Goal: Task Accomplishment & Management: Use online tool/utility

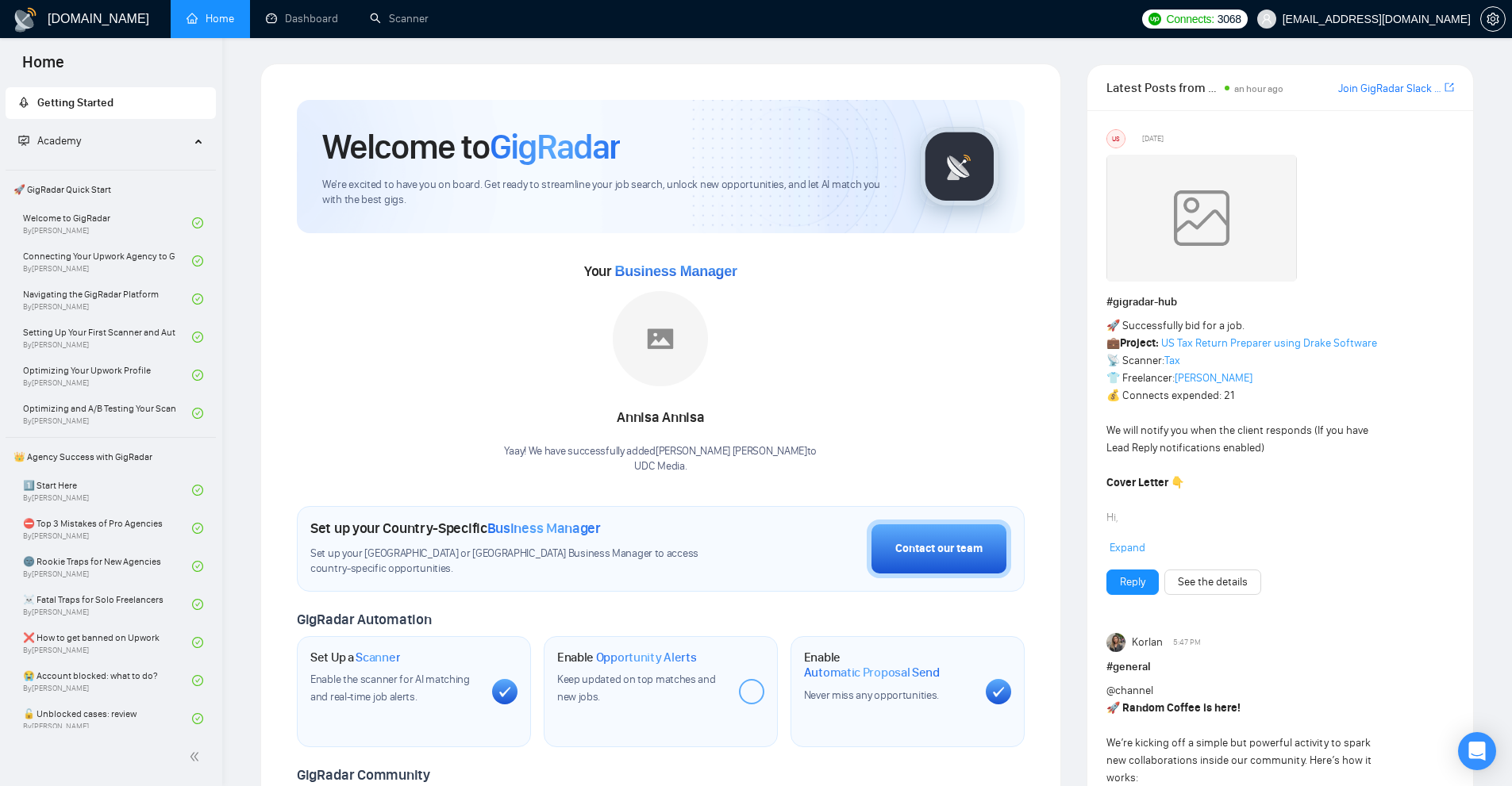
click at [1285, 88] on div "an hour ago" at bounding box center [1258, 87] width 54 height 20
drag, startPoint x: 1285, startPoint y: 88, endPoint x: 1115, endPoint y: 77, distance: 170.4
click at [1115, 77] on div "Latest Posts from the GigRadar Community an hour ago Join GigRadar Slack Commun…" at bounding box center [1280, 87] width 348 height 45
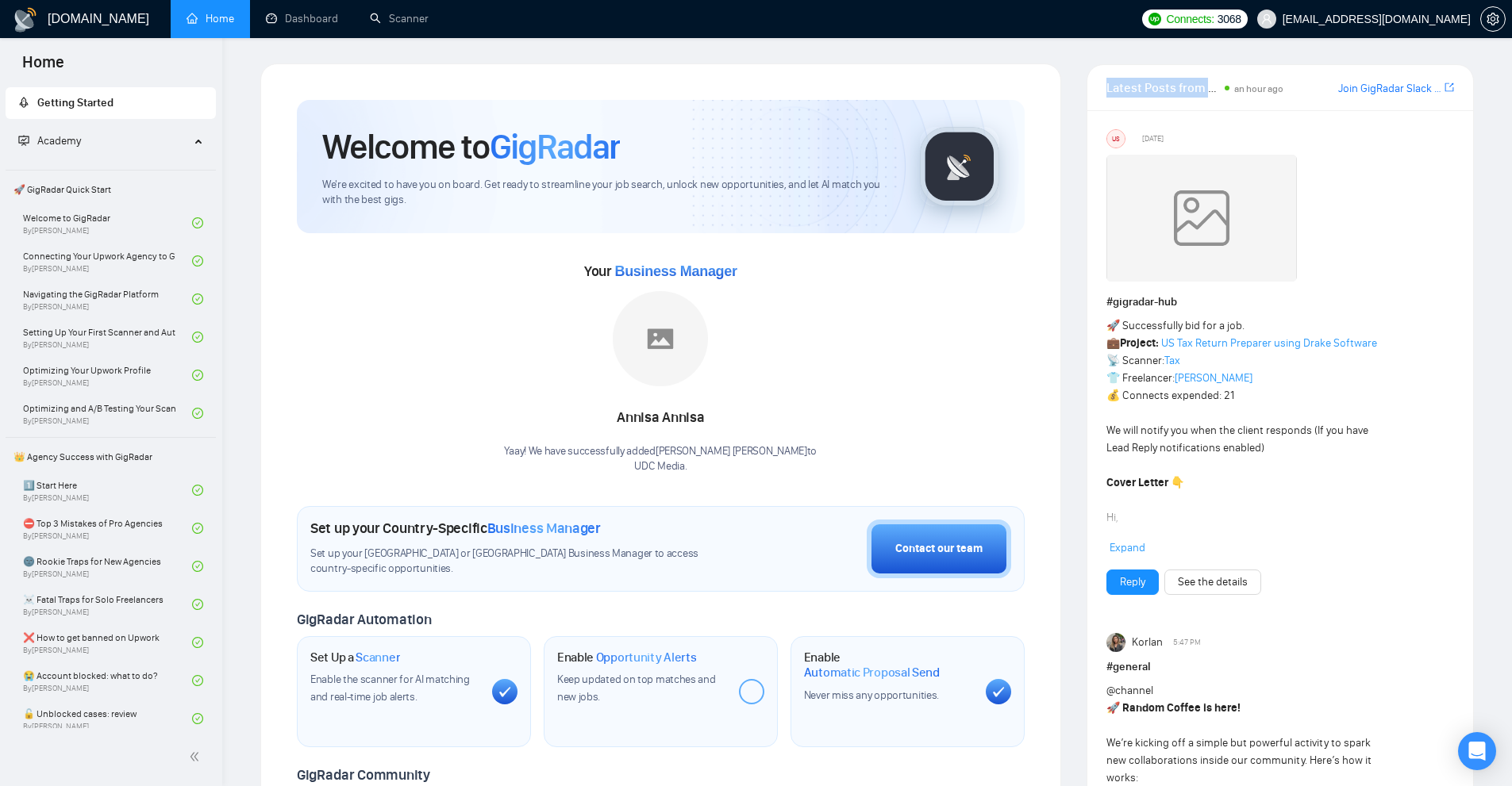
click at [1115, 77] on div "Latest Posts from the GigRadar Community an hour ago Join GigRadar Slack Commun…" at bounding box center [1280, 87] width 348 height 45
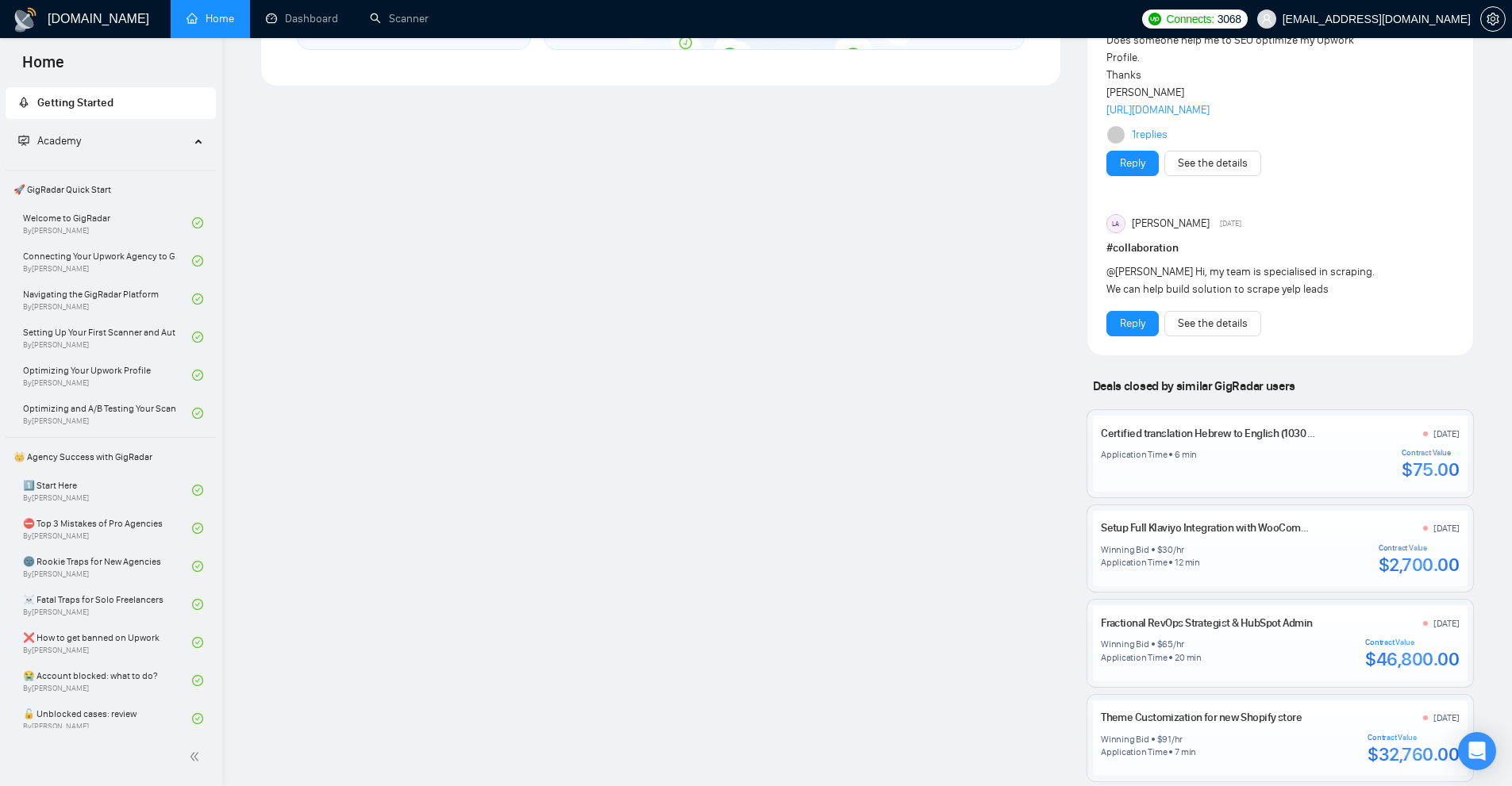
scroll to position [635, 0]
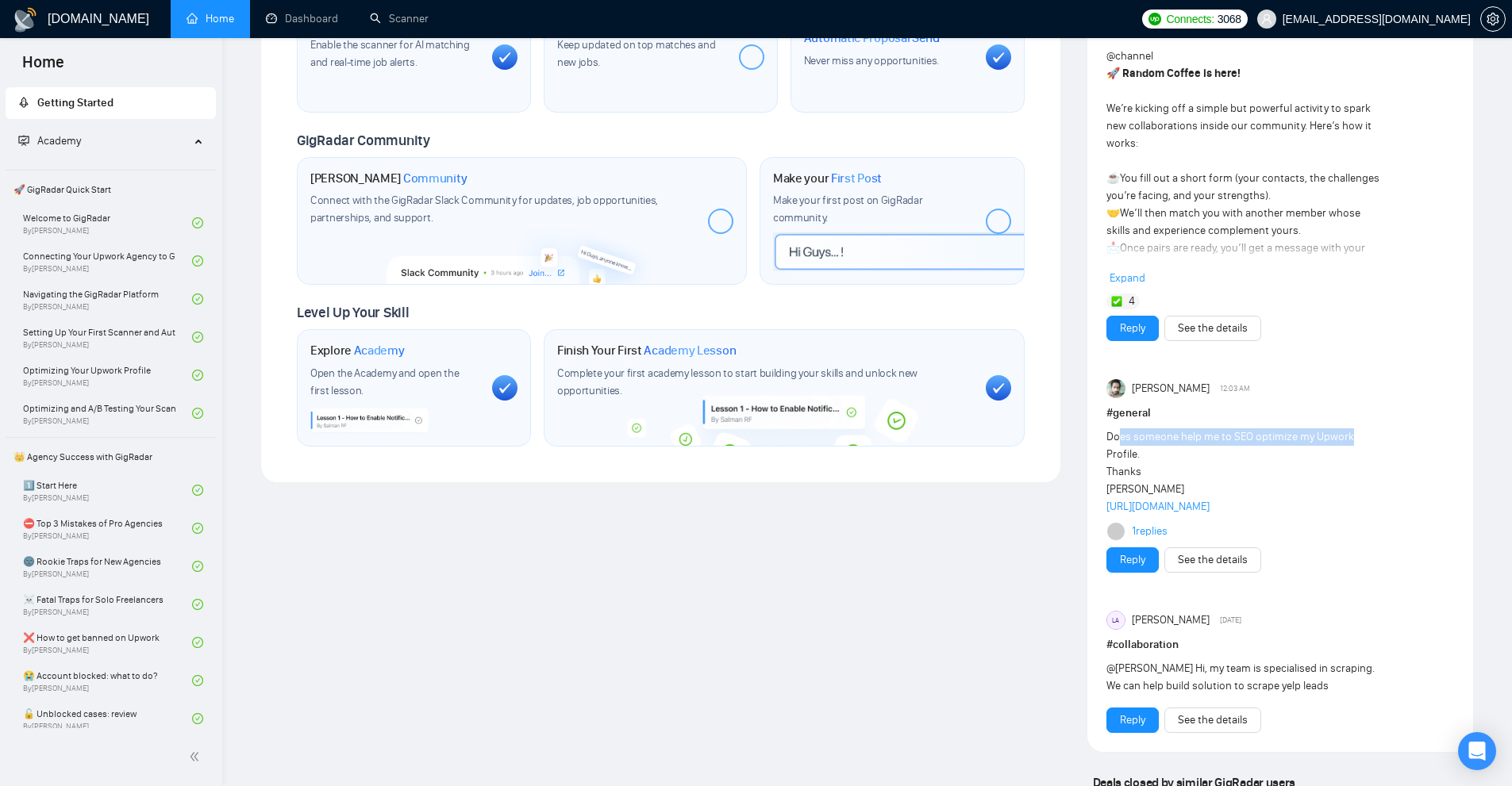
drag, startPoint x: 1121, startPoint y: 440, endPoint x: 1349, endPoint y: 441, distance: 228.0
click at [1349, 441] on div "Does someone help me to SEO optimize my Upwork Profile. Thanks [PERSON_NAME] [U…" at bounding box center [1245, 472] width 278 height 88
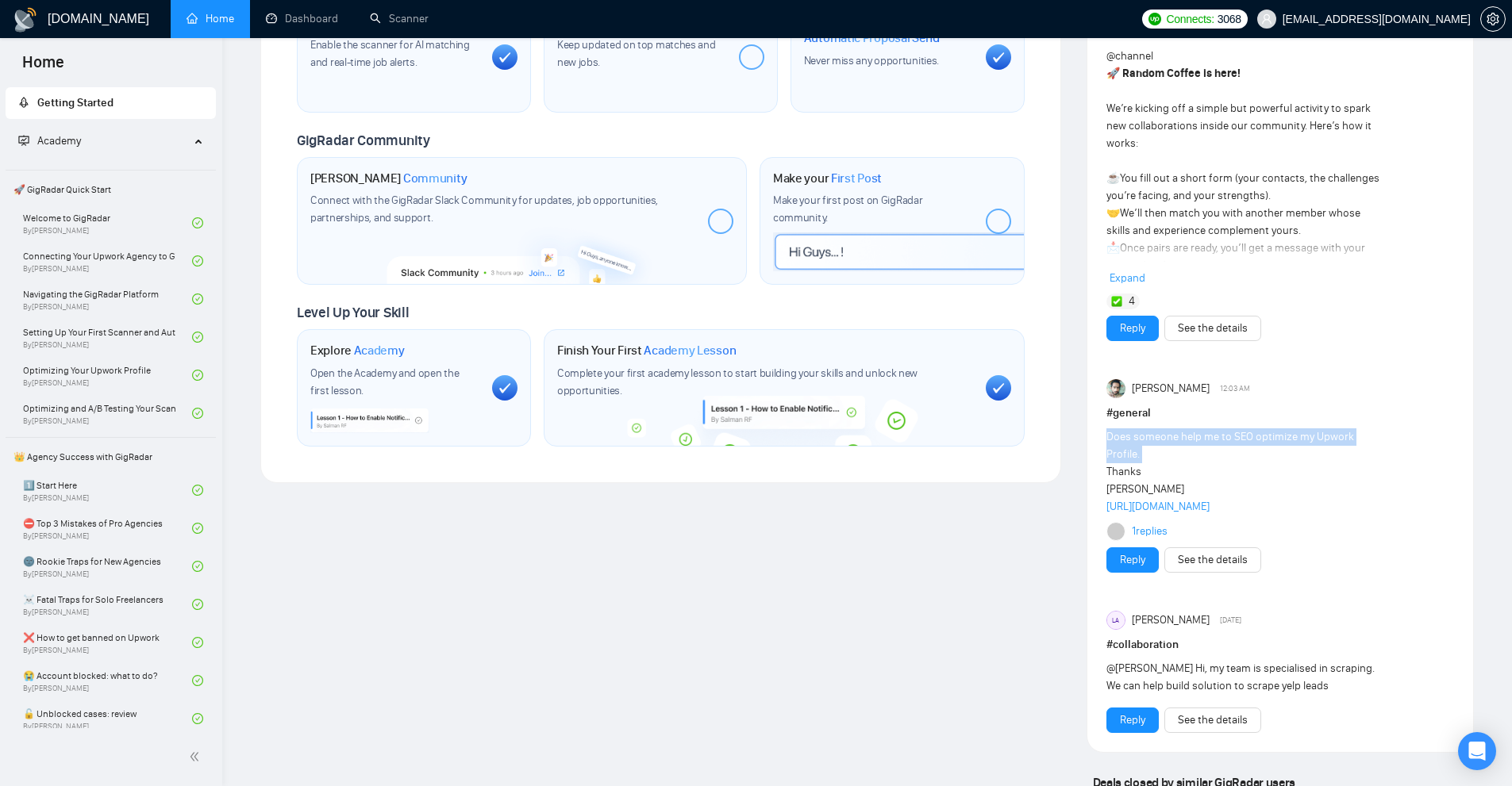
click at [1282, 464] on div "Does someone help me to SEO optimize my Upwork Profile. Thanks [PERSON_NAME] [U…" at bounding box center [1245, 472] width 278 height 88
click at [873, 588] on div "Welcome to GigRadar We're excited to have you on board. Get ready to streamline…" at bounding box center [660, 350] width 826 height 1845
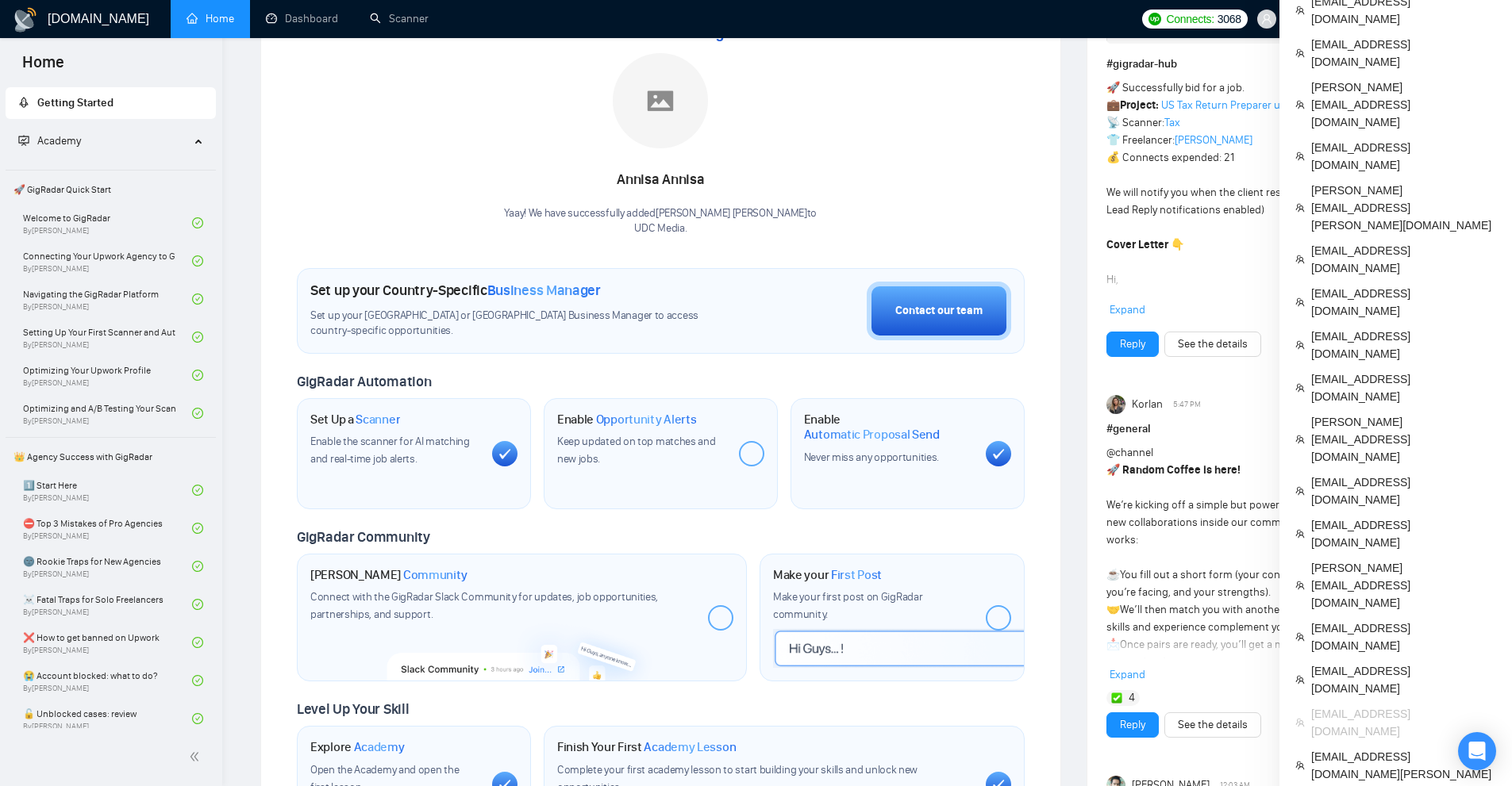
scroll to position [0, 0]
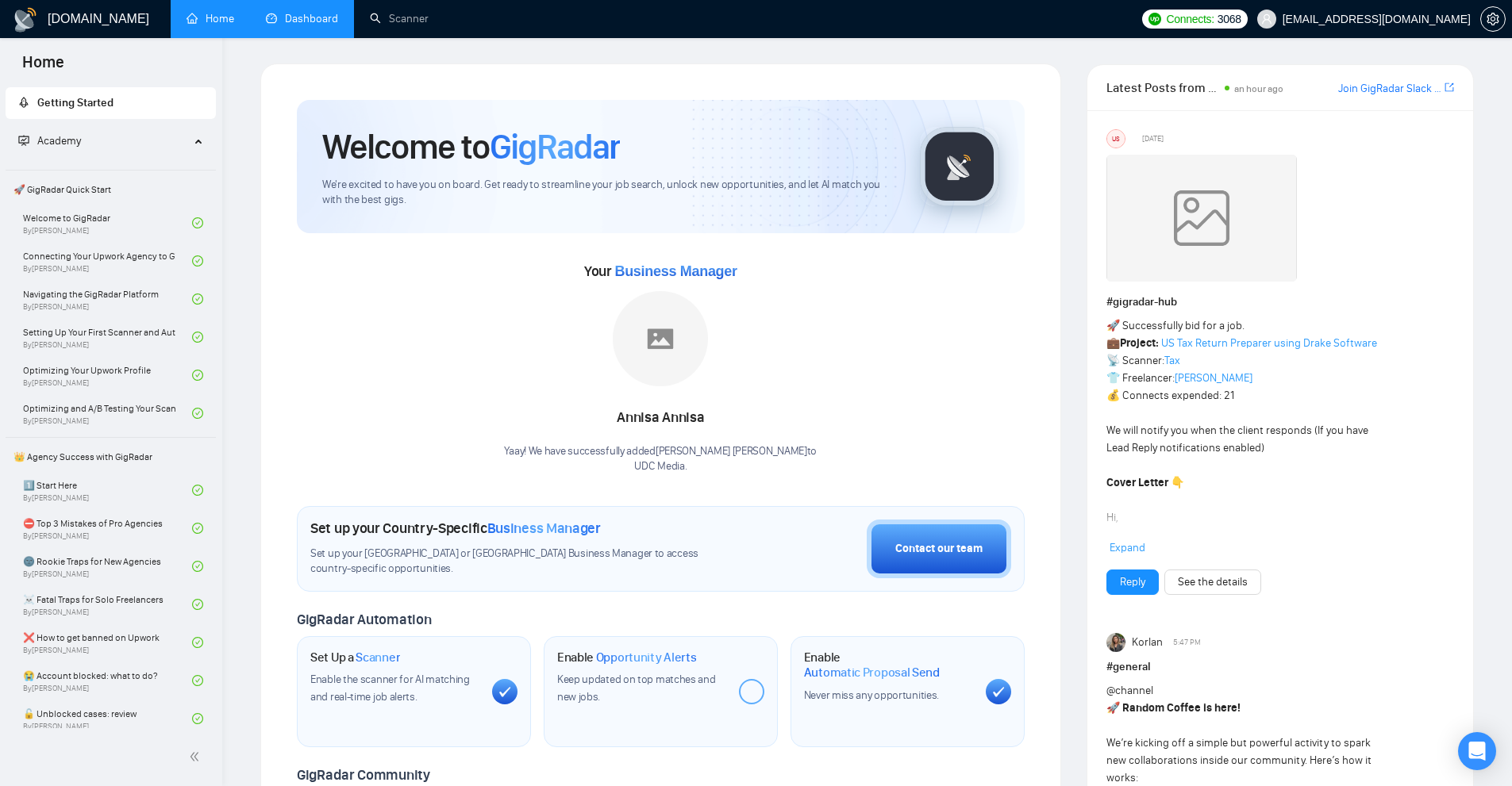
click at [311, 12] on link "Dashboard" at bounding box center [301, 19] width 72 height 14
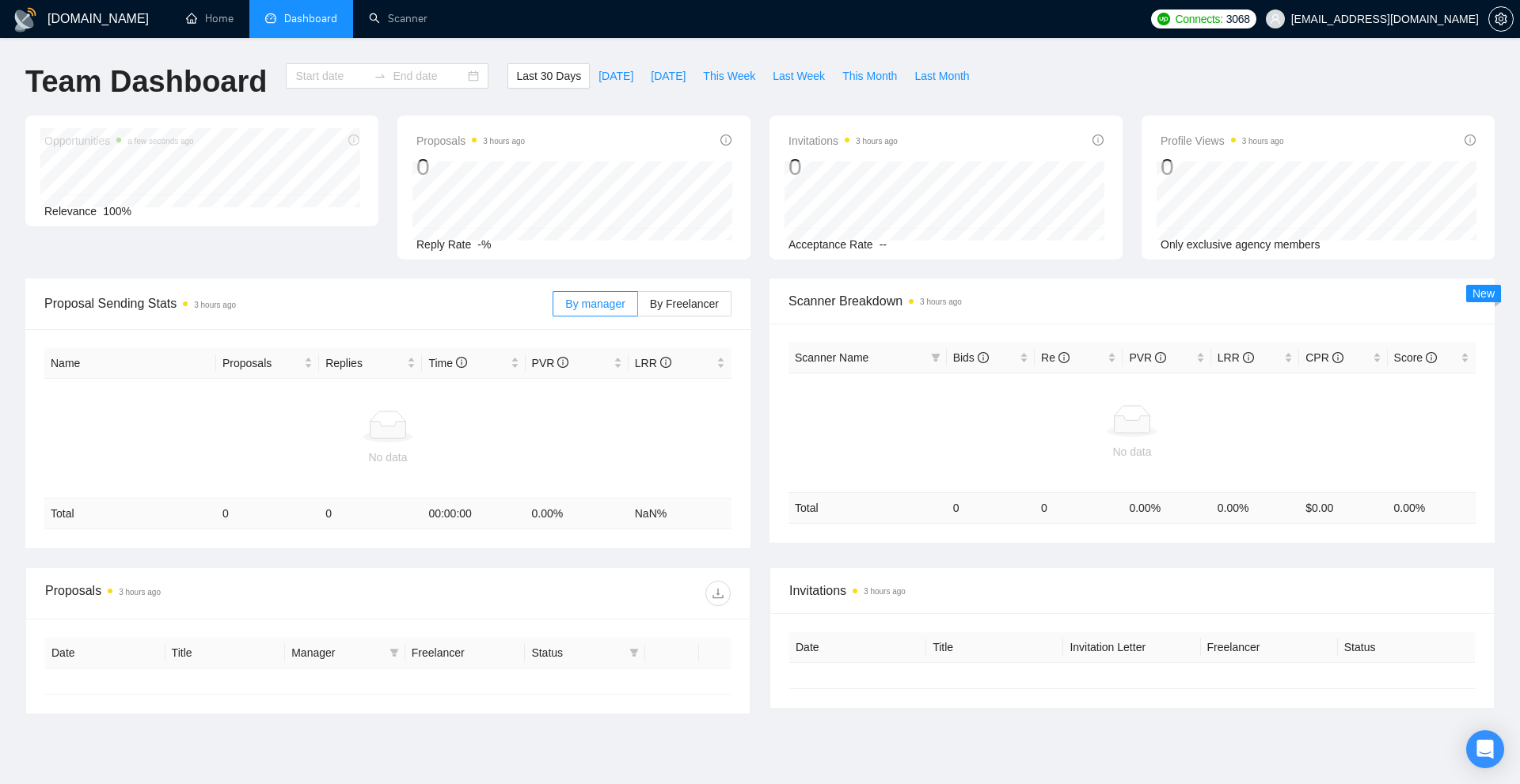
type input "[DATE]"
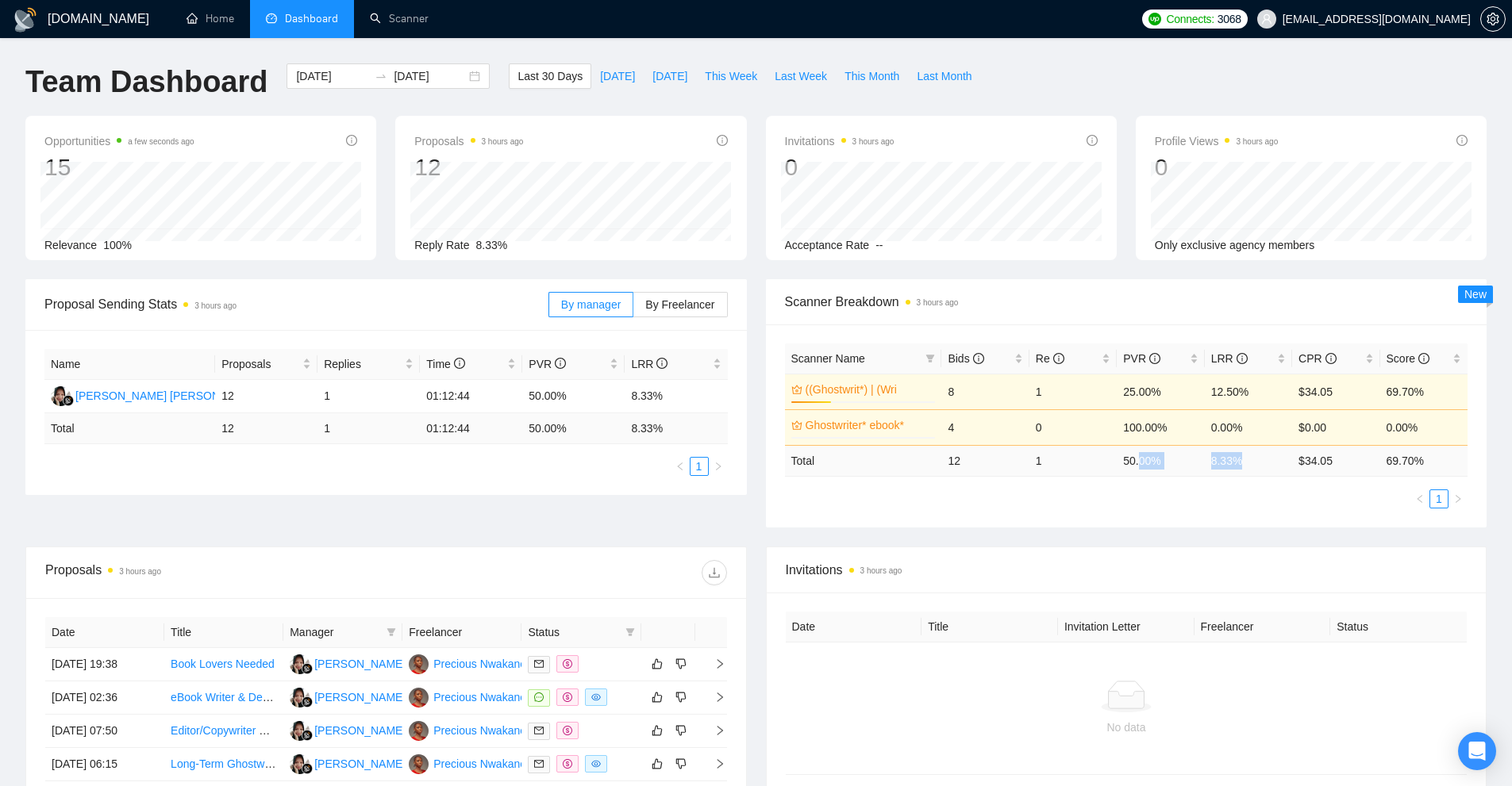
drag, startPoint x: 1140, startPoint y: 458, endPoint x: 1277, endPoint y: 471, distance: 137.6
click at [1277, 471] on tr "Total 12 1 50.00 % 8.33 % $ 34.05 69.70 %" at bounding box center [1126, 460] width 683 height 31
click at [1253, 471] on td "8.33 %" at bounding box center [1248, 460] width 88 height 31
drag, startPoint x: 1253, startPoint y: 471, endPoint x: 1146, endPoint y: 473, distance: 107.0
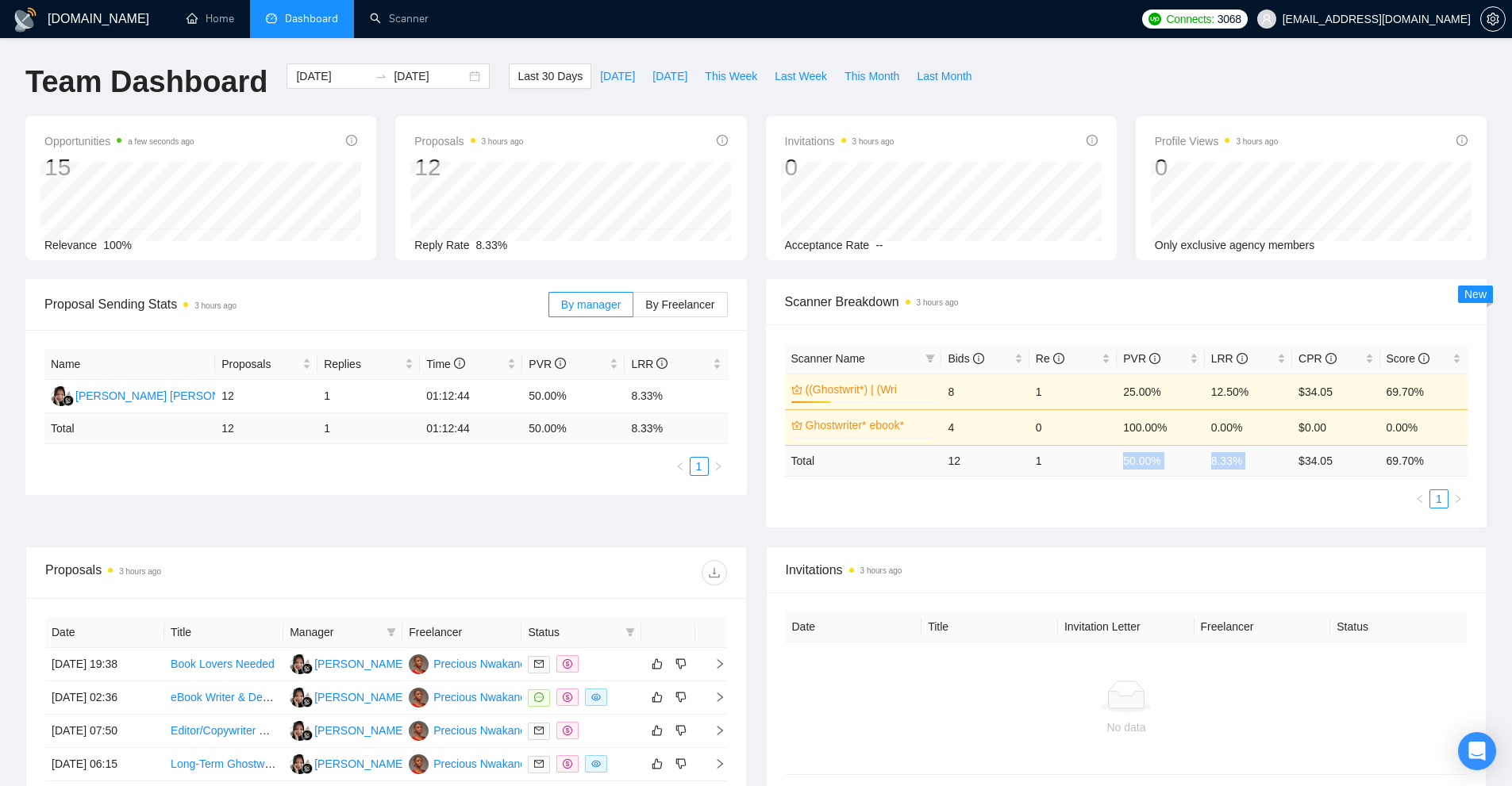
click at [1146, 473] on tr "Total 12 1 50.00 % 8.33 % $ 34.05 69.70 %" at bounding box center [1126, 460] width 683 height 31
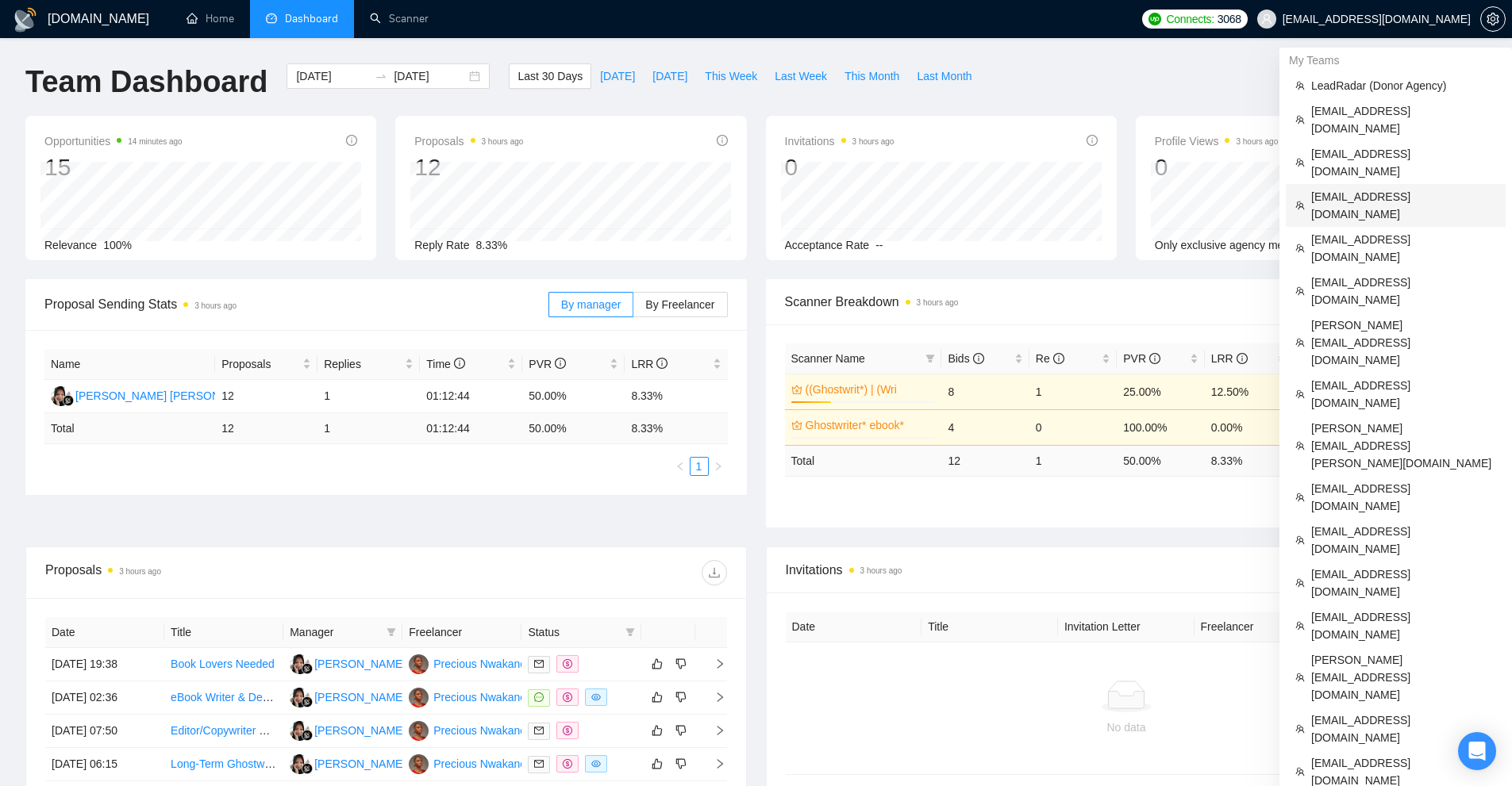
drag, startPoint x: 1387, startPoint y: 160, endPoint x: 693, endPoint y: 18, distance: 708.4
click at [1386, 188] on span "[EMAIL_ADDRESS][DOMAIN_NAME]" at bounding box center [1403, 205] width 185 height 35
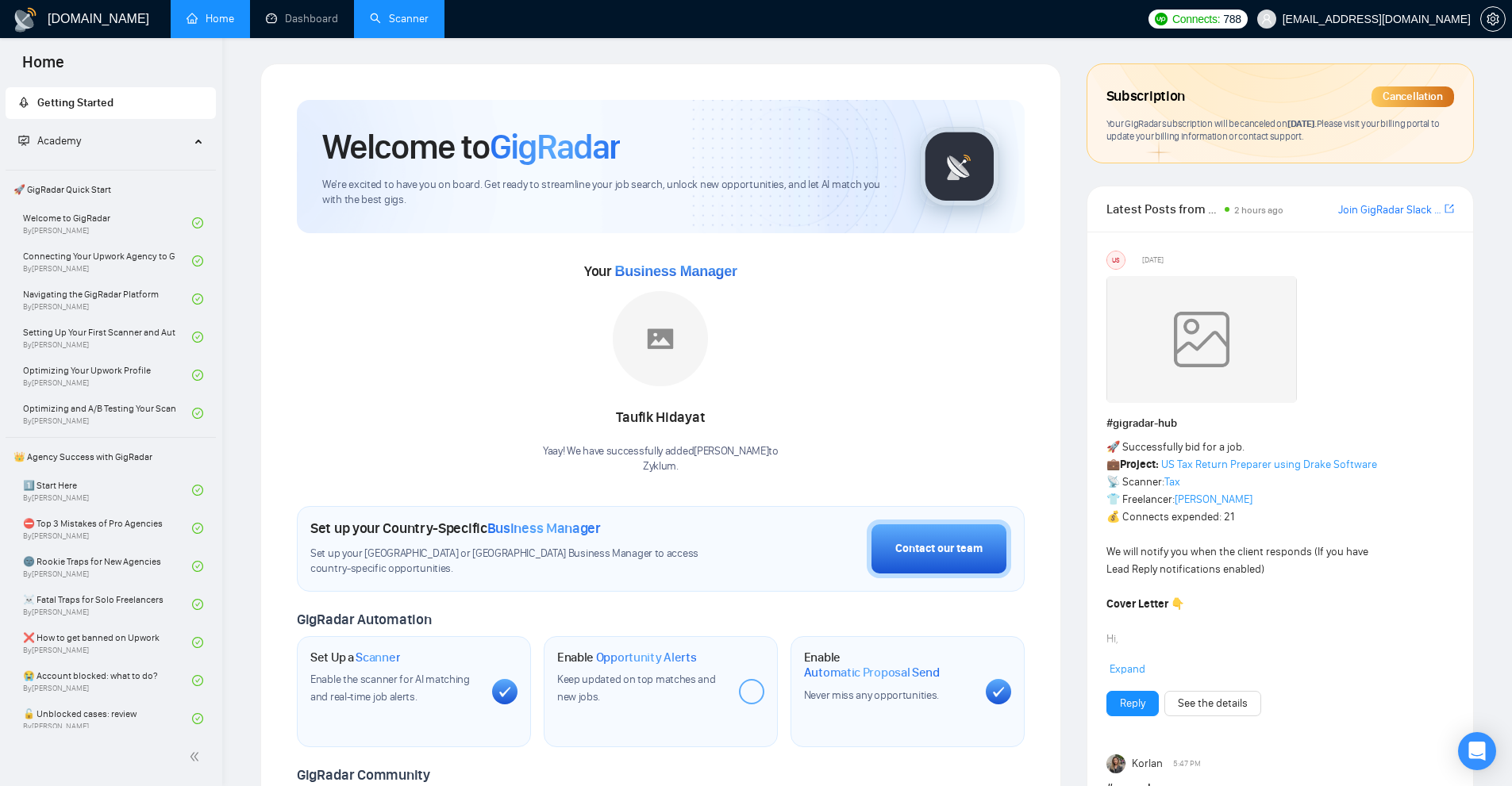
click at [378, 26] on link "Scanner" at bounding box center [399, 19] width 59 height 14
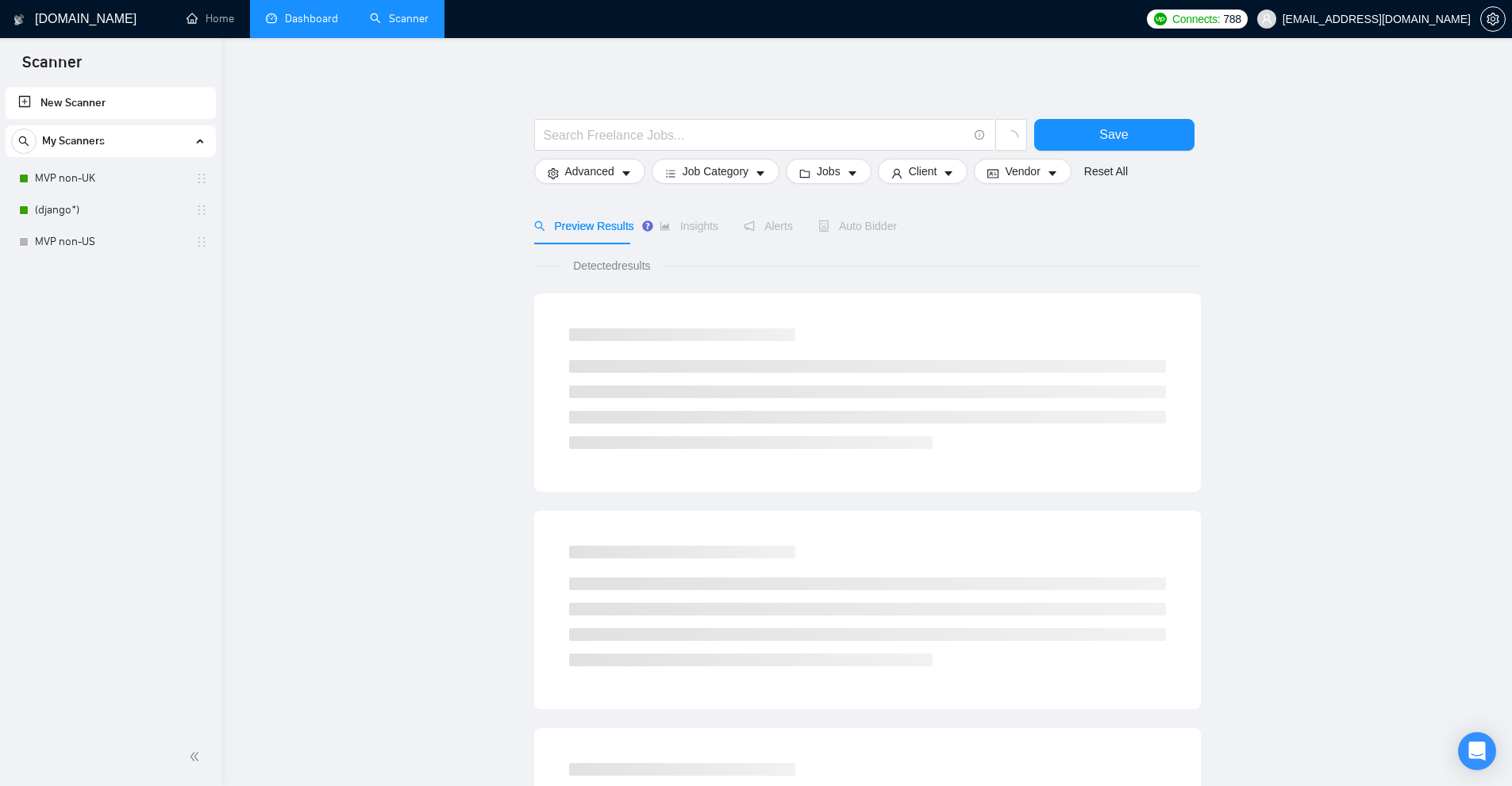
click at [308, 14] on link "Dashboard" at bounding box center [301, 19] width 72 height 14
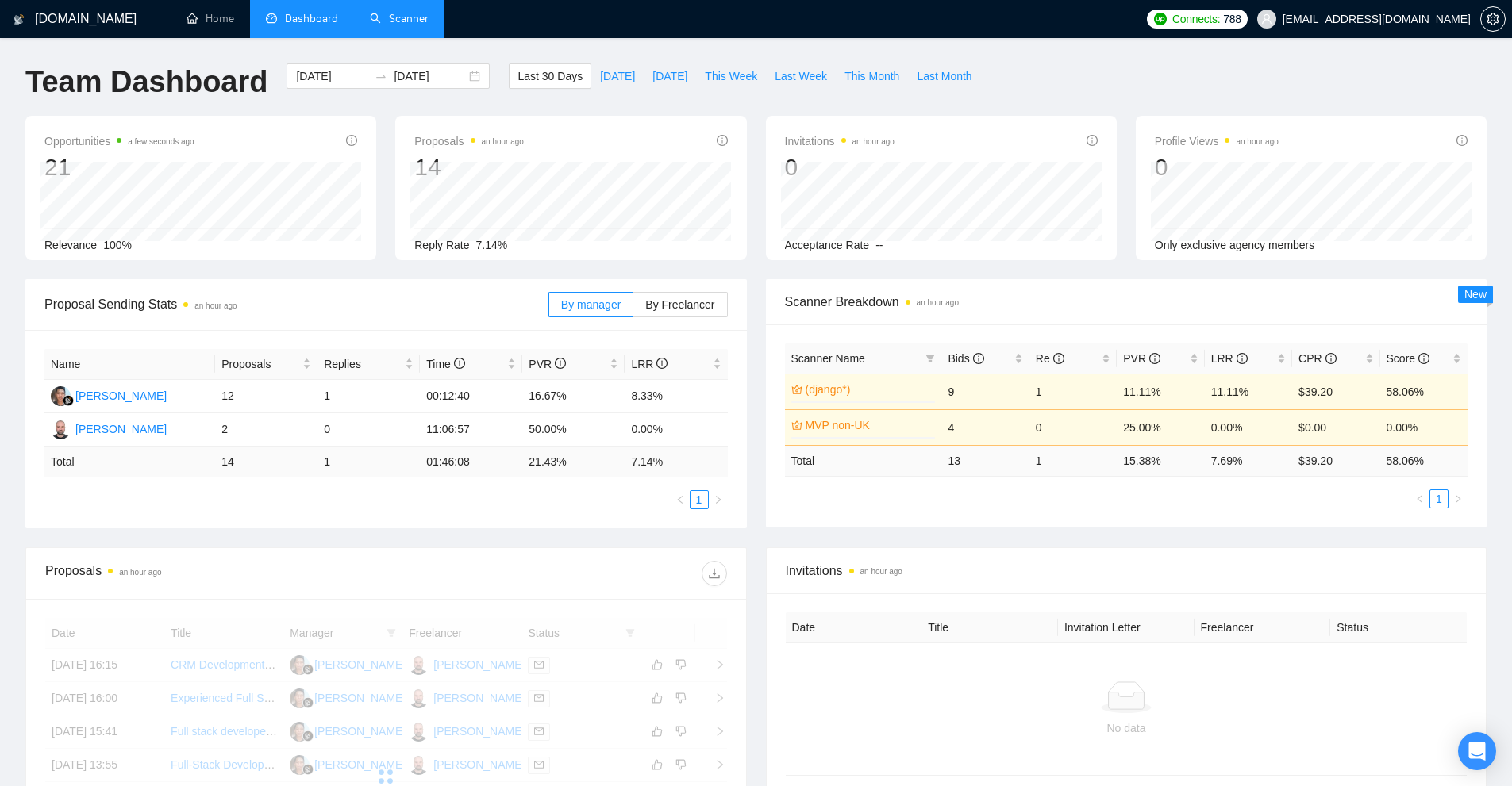
scroll to position [389, 0]
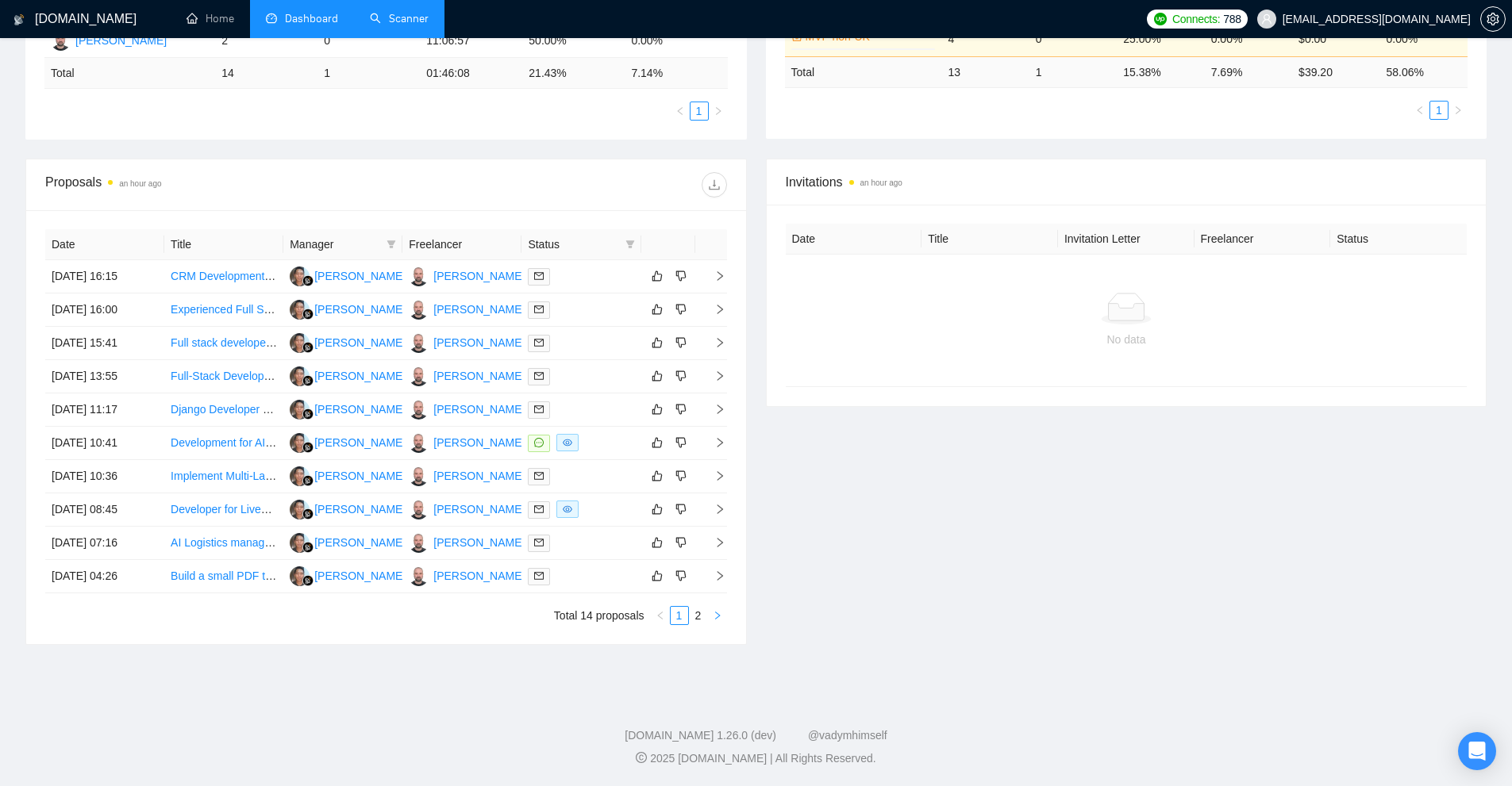
click at [713, 617] on icon "right" at bounding box center [717, 615] width 9 height 9
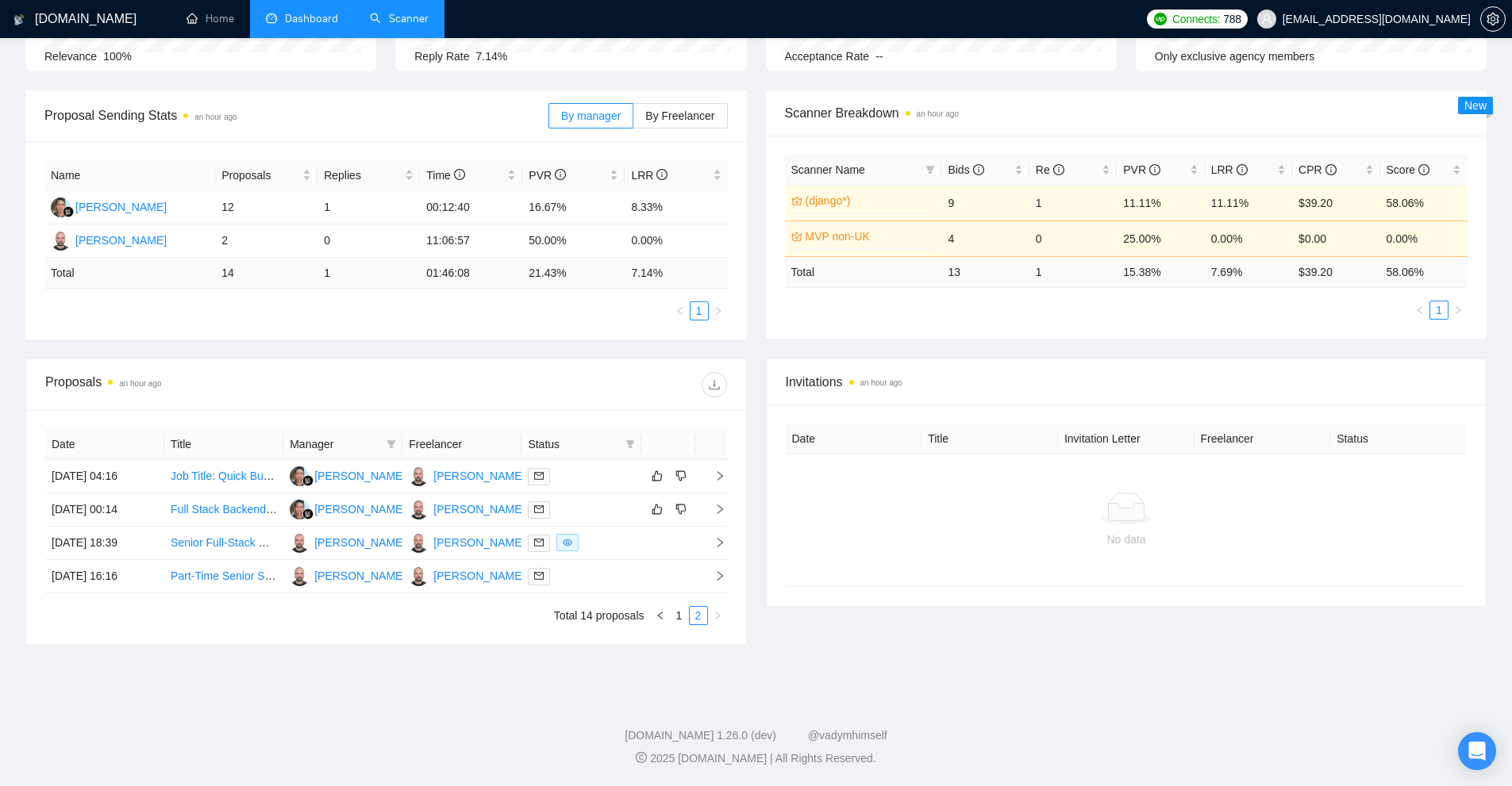
scroll to position [189, 0]
click at [679, 619] on link "1" at bounding box center [679, 616] width 18 height 18
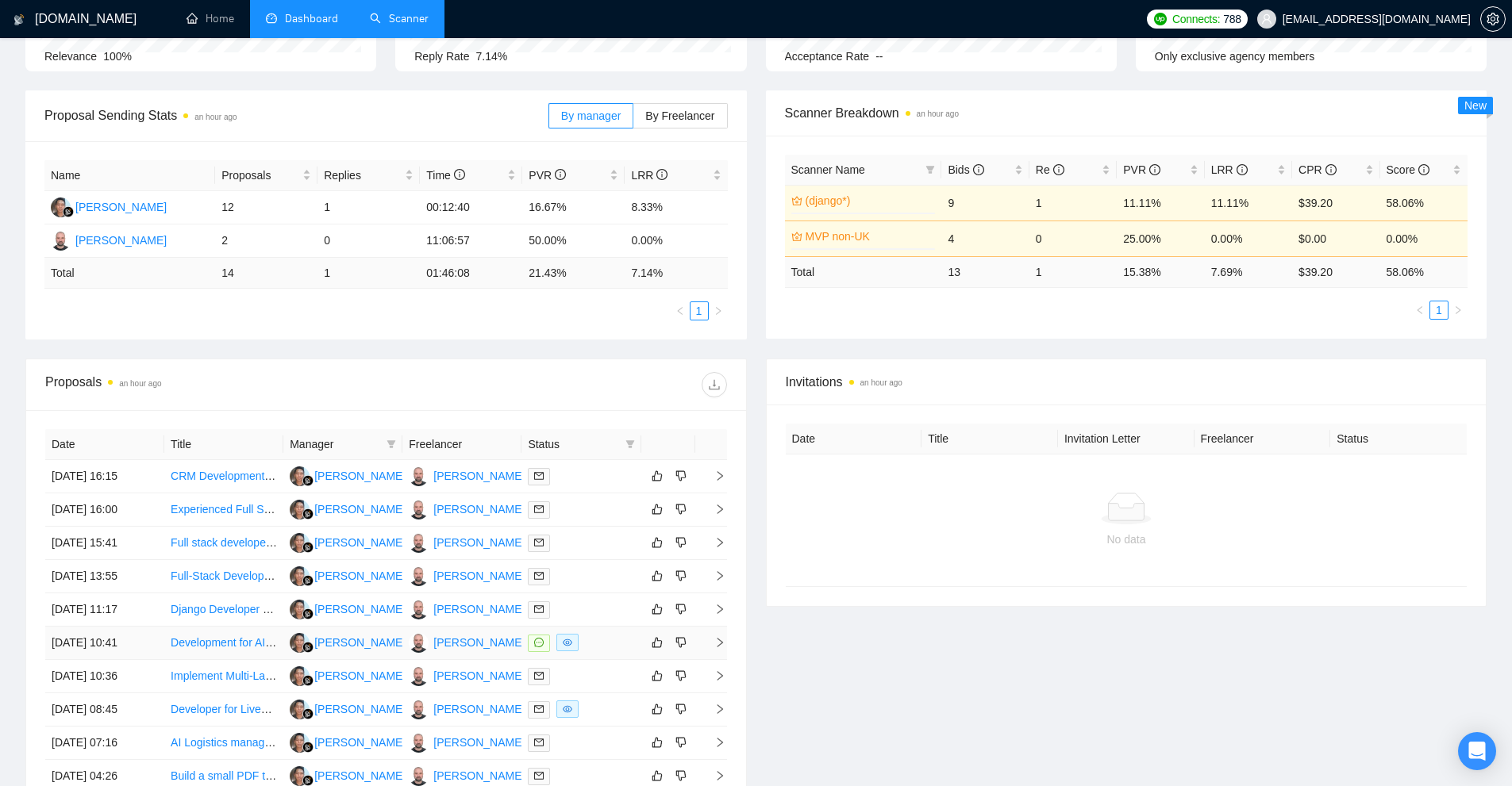
click at [587, 647] on div at bounding box center [580, 642] width 106 height 18
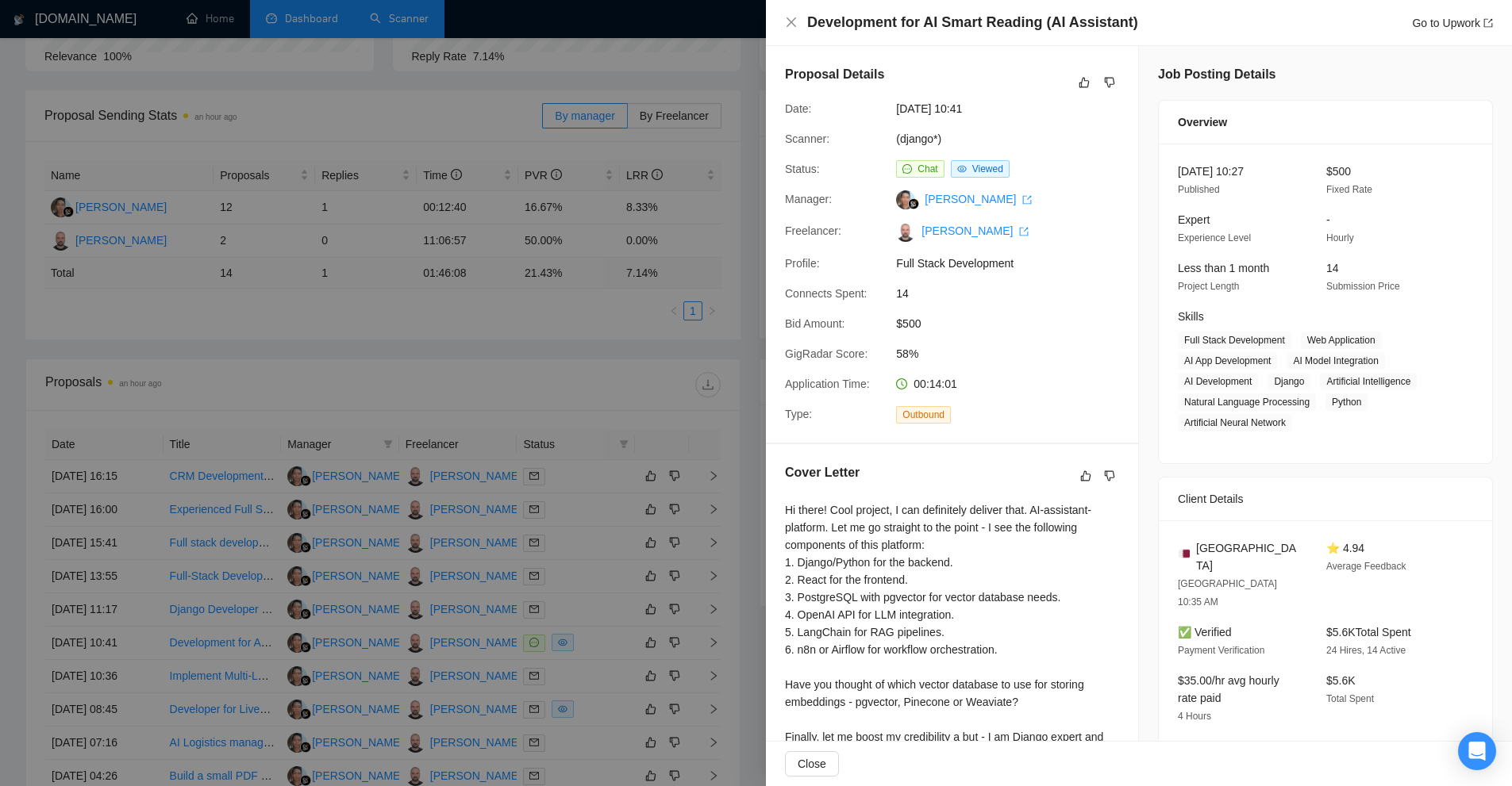
click at [539, 179] on div at bounding box center [756, 393] width 1512 height 786
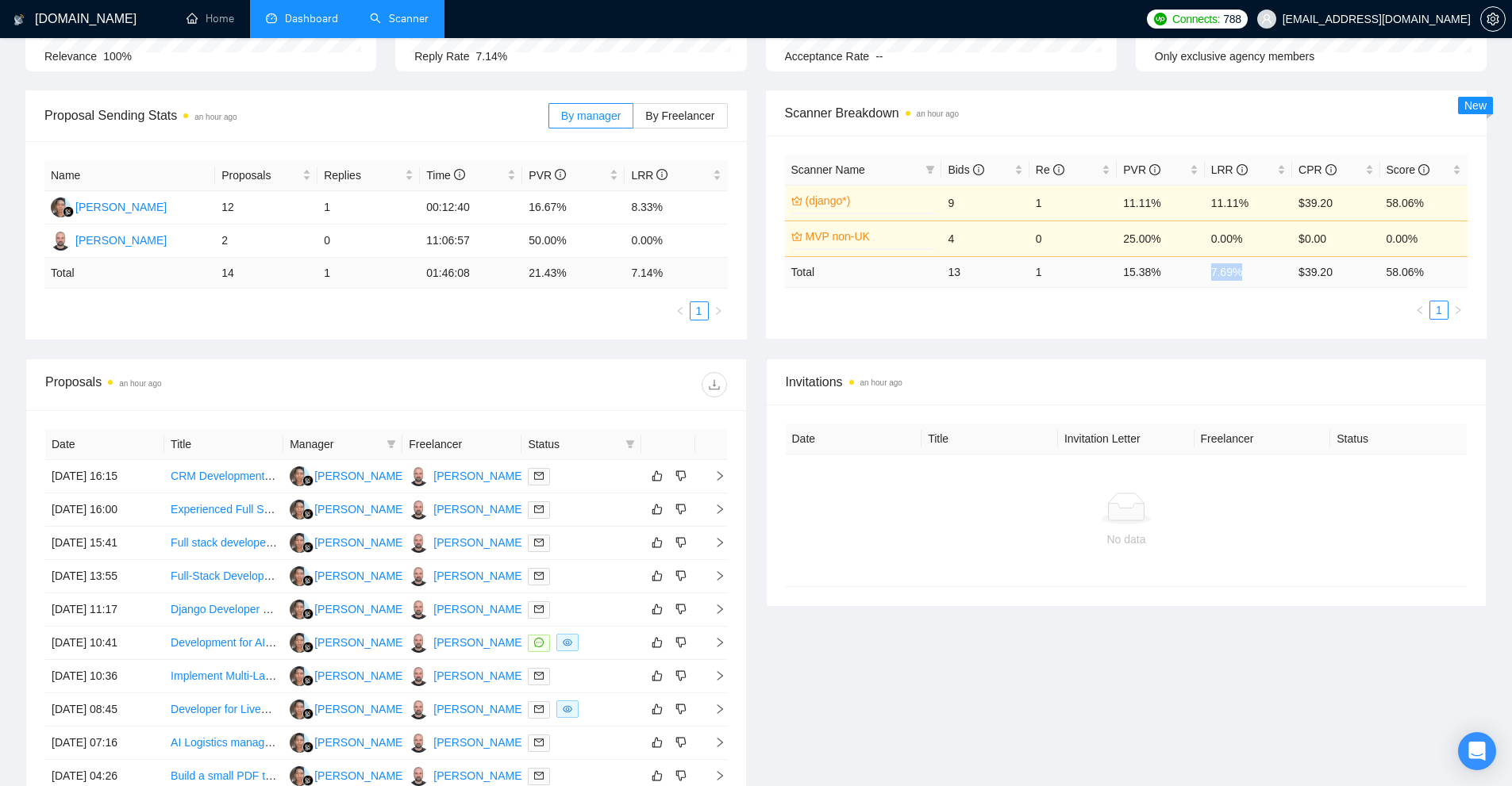
drag, startPoint x: 1239, startPoint y: 273, endPoint x: 1212, endPoint y: 271, distance: 27.1
click at [1212, 271] on td "7.69 %" at bounding box center [1248, 271] width 88 height 31
copy td "7.69 %"
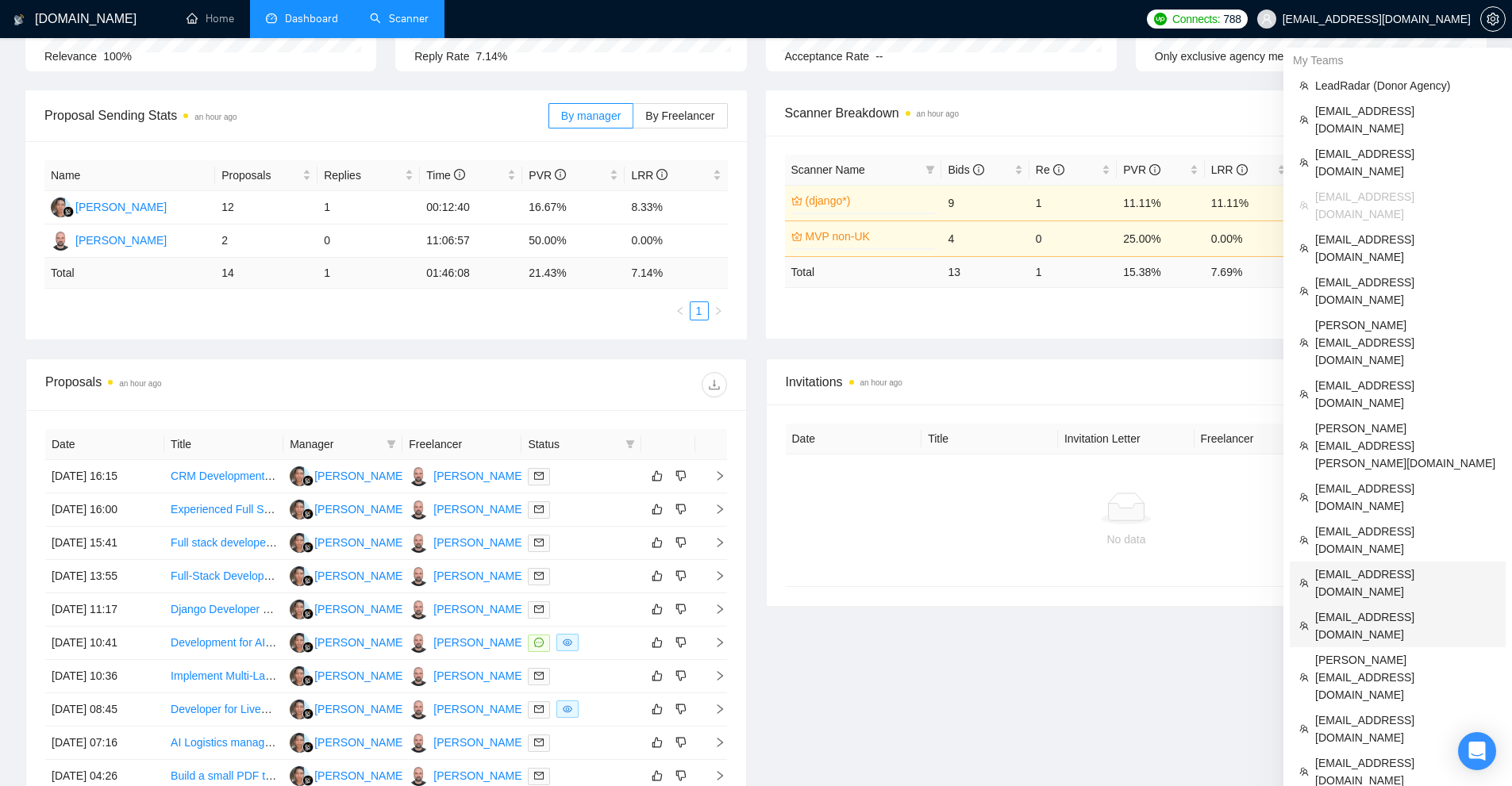
click at [1367, 608] on span "[EMAIL_ADDRESS][DOMAIN_NAME]" at bounding box center [1405, 625] width 181 height 35
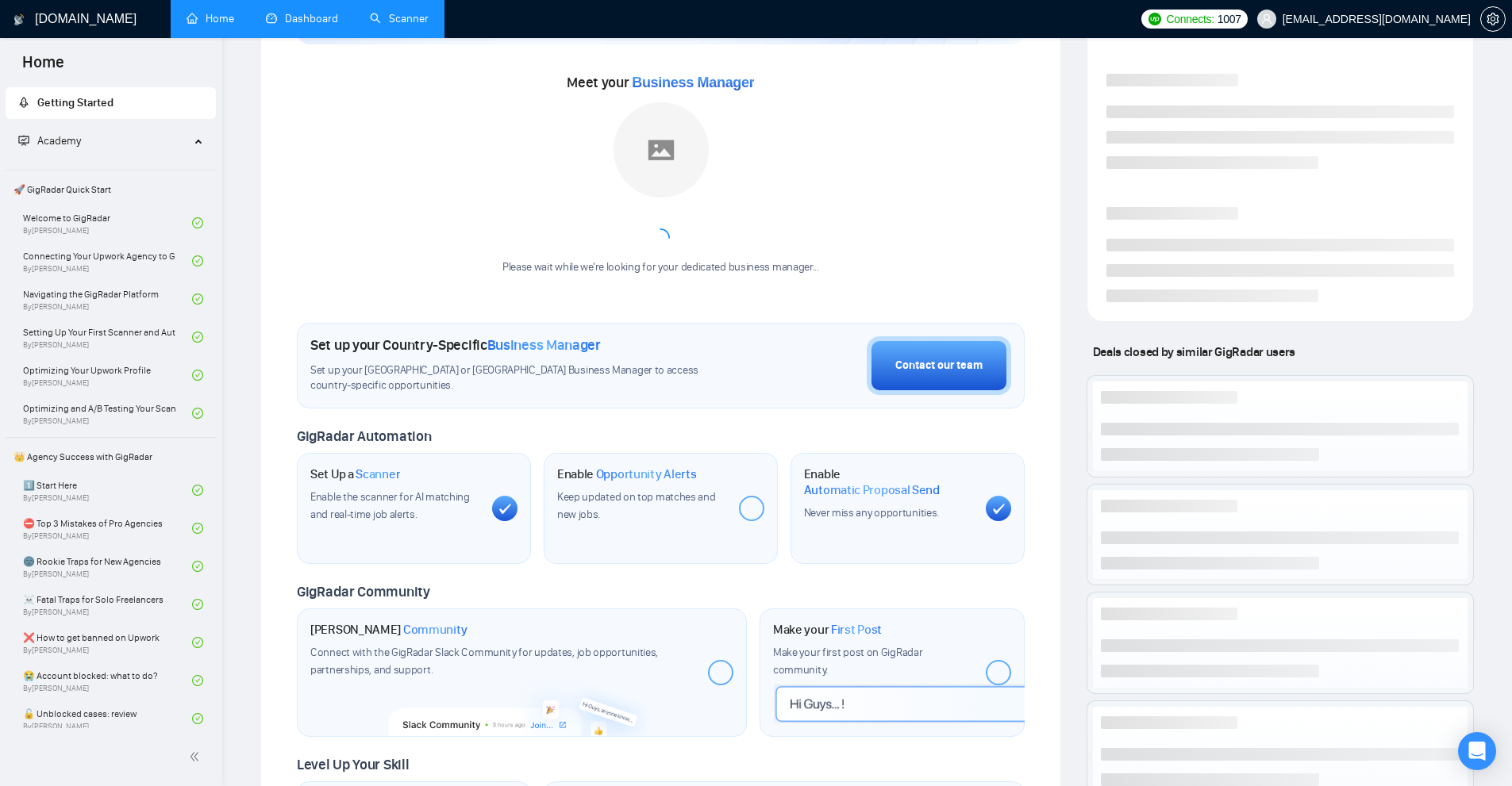
click at [395, 23] on link "Scanner" at bounding box center [399, 19] width 59 height 14
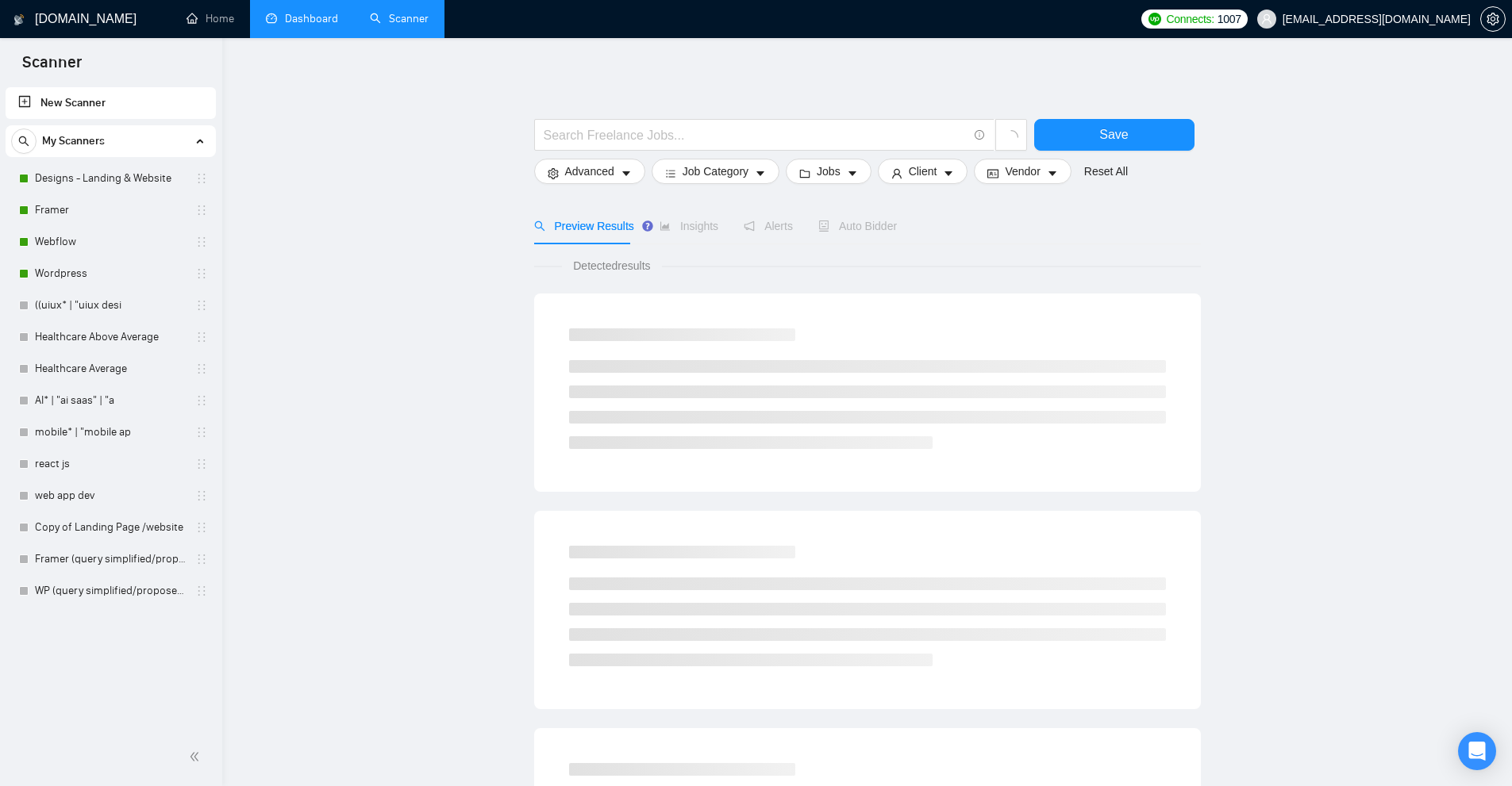
click at [321, 17] on link "Dashboard" at bounding box center [301, 19] width 72 height 14
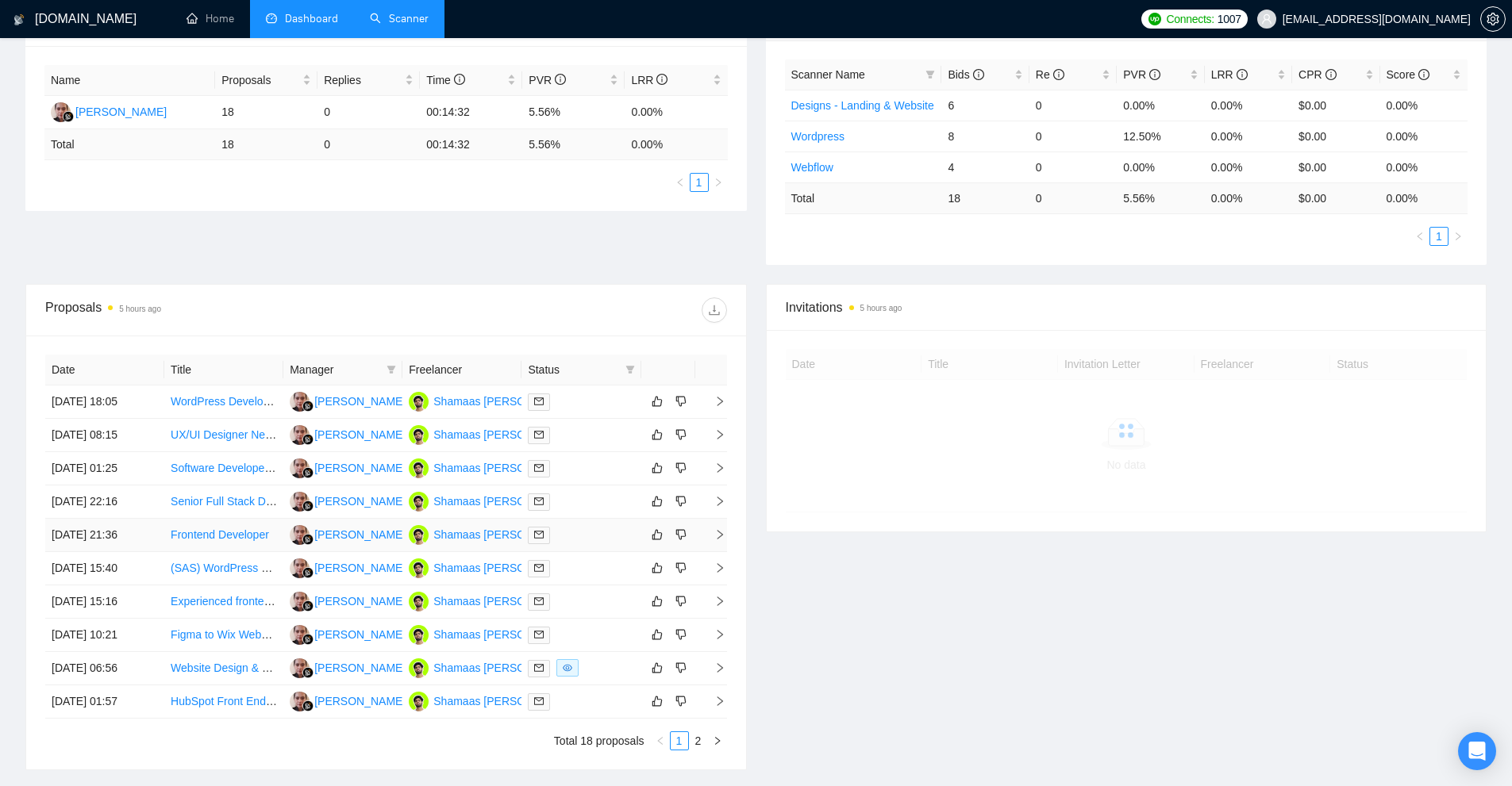
scroll to position [317, 0]
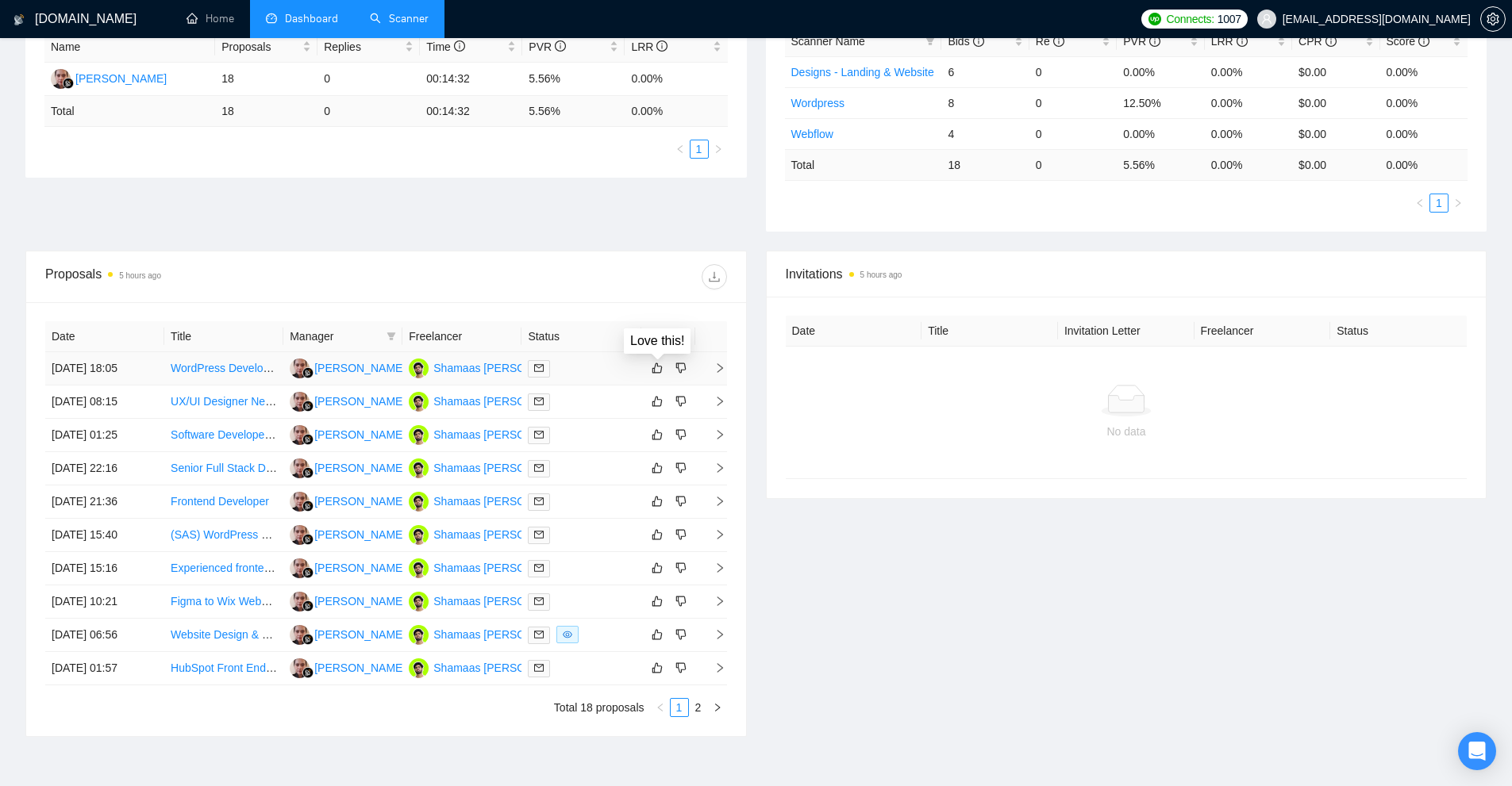
click at [636, 336] on div "Love this!" at bounding box center [657, 341] width 54 height 15
click at [630, 336] on icon "filter" at bounding box center [630, 336] width 9 height 8
click at [602, 396] on span "Sent" at bounding box center [590, 391] width 77 height 18
click at [605, 385] on span "Sent" at bounding box center [590, 391] width 77 height 18
checkbox input "false"
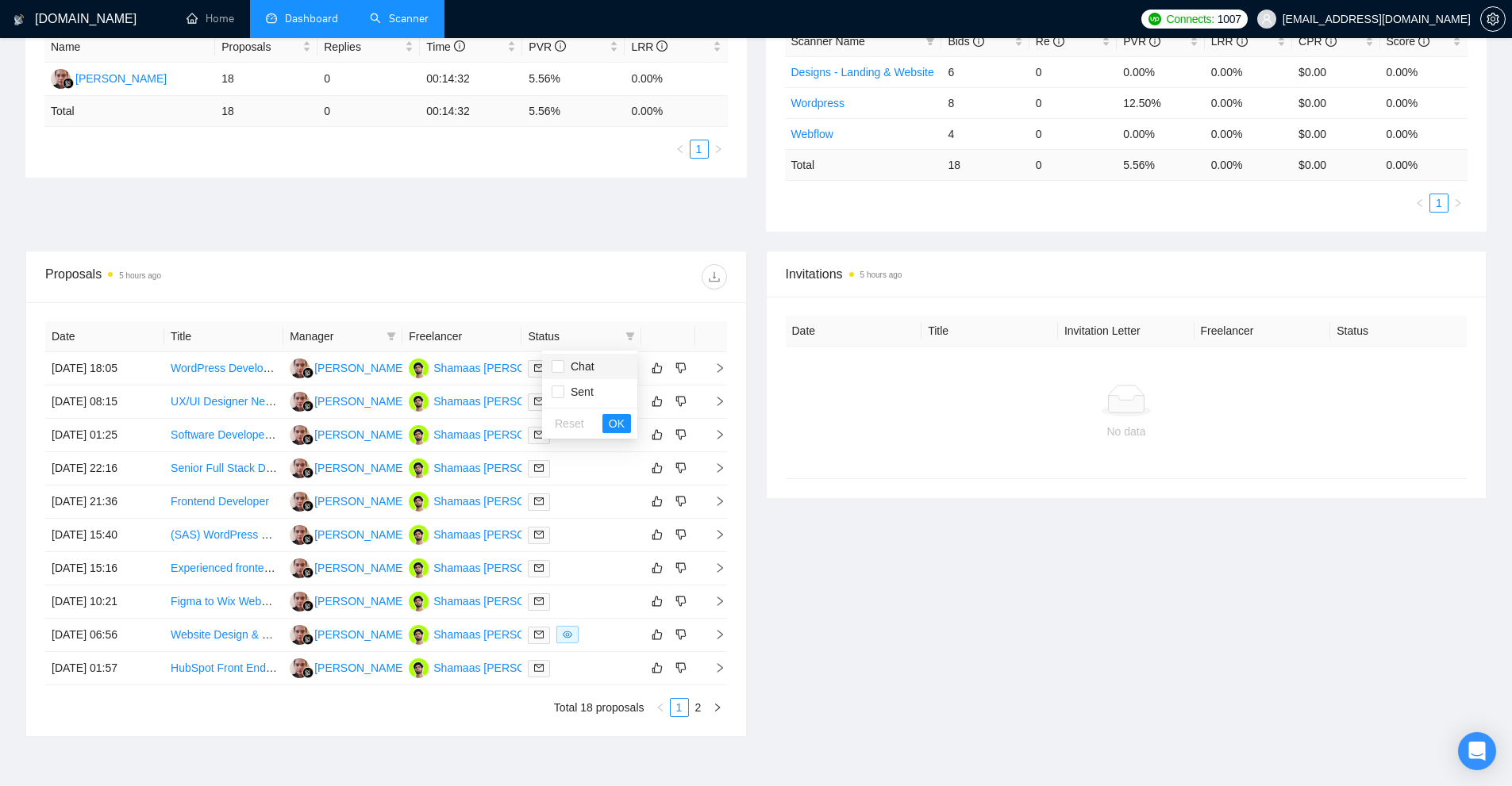
click at [609, 358] on span "Chat" at bounding box center [590, 367] width 77 height 18
checkbox input "true"
click at [609, 412] on div "Reset OK" at bounding box center [590, 423] width 95 height 31
click at [614, 425] on span "OK" at bounding box center [616, 424] width 16 height 18
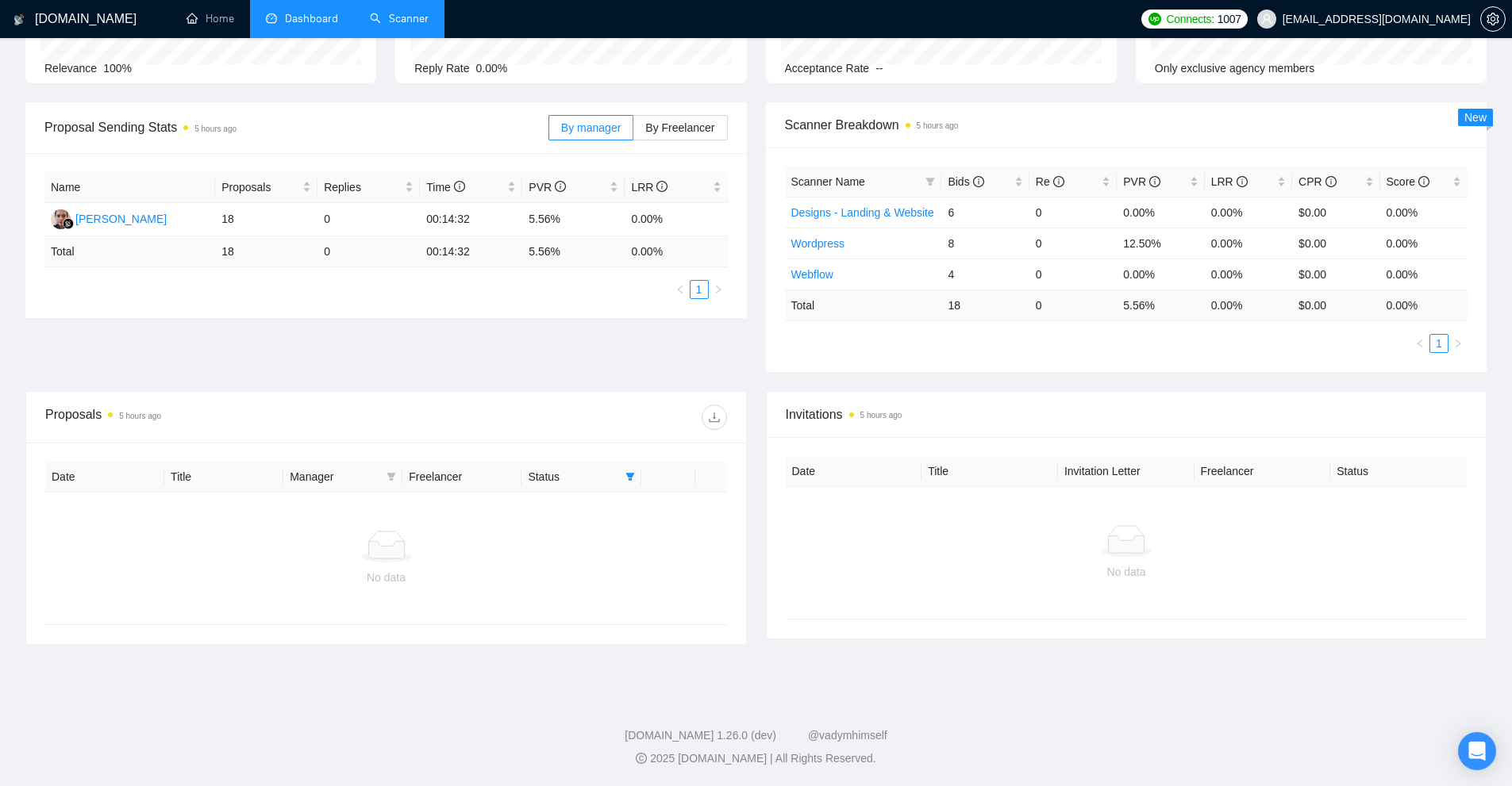
scroll to position [177, 0]
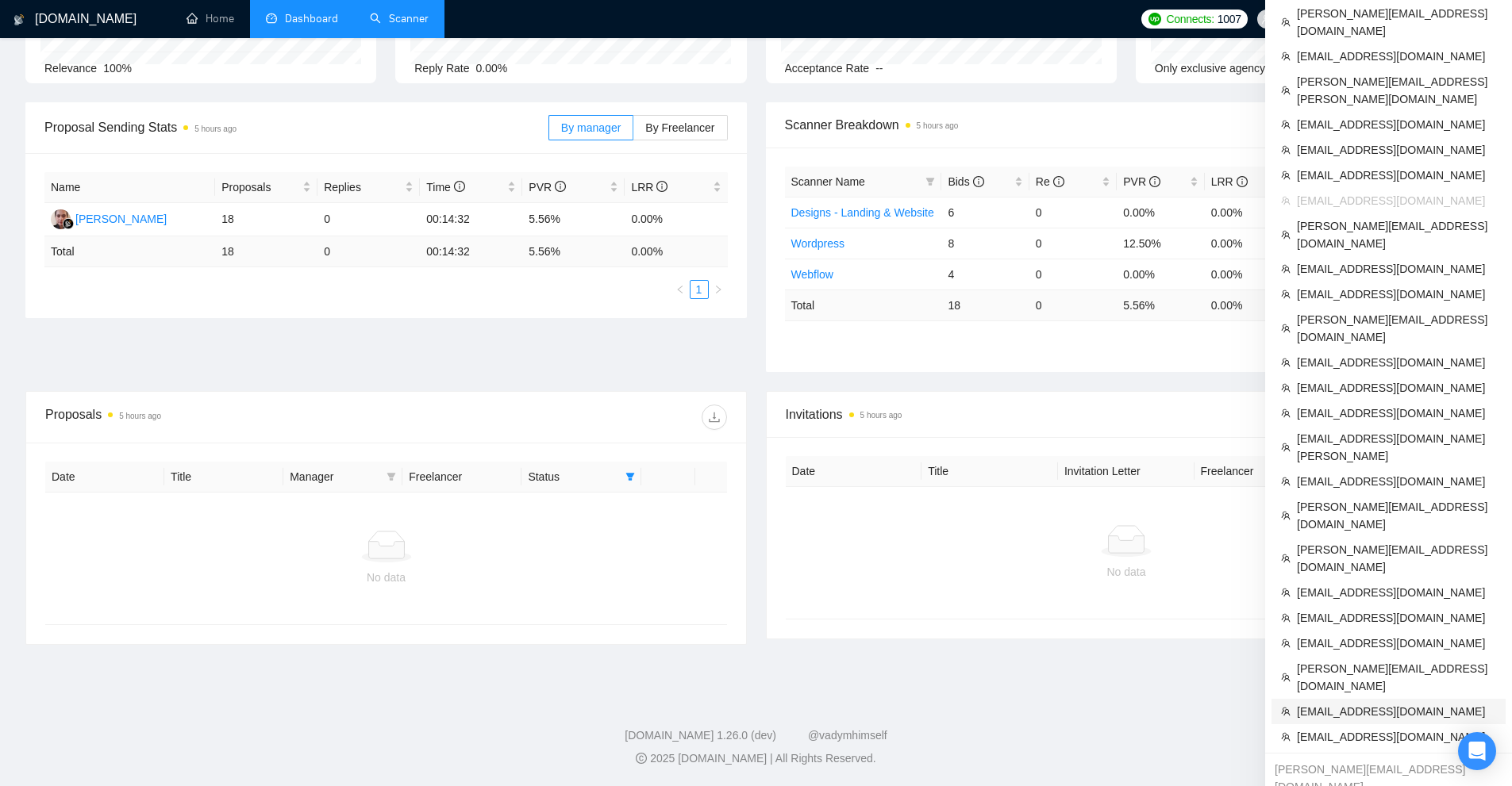
click at [1370, 703] on span "[EMAIL_ADDRESS][DOMAIN_NAME]" at bounding box center [1396, 711] width 199 height 18
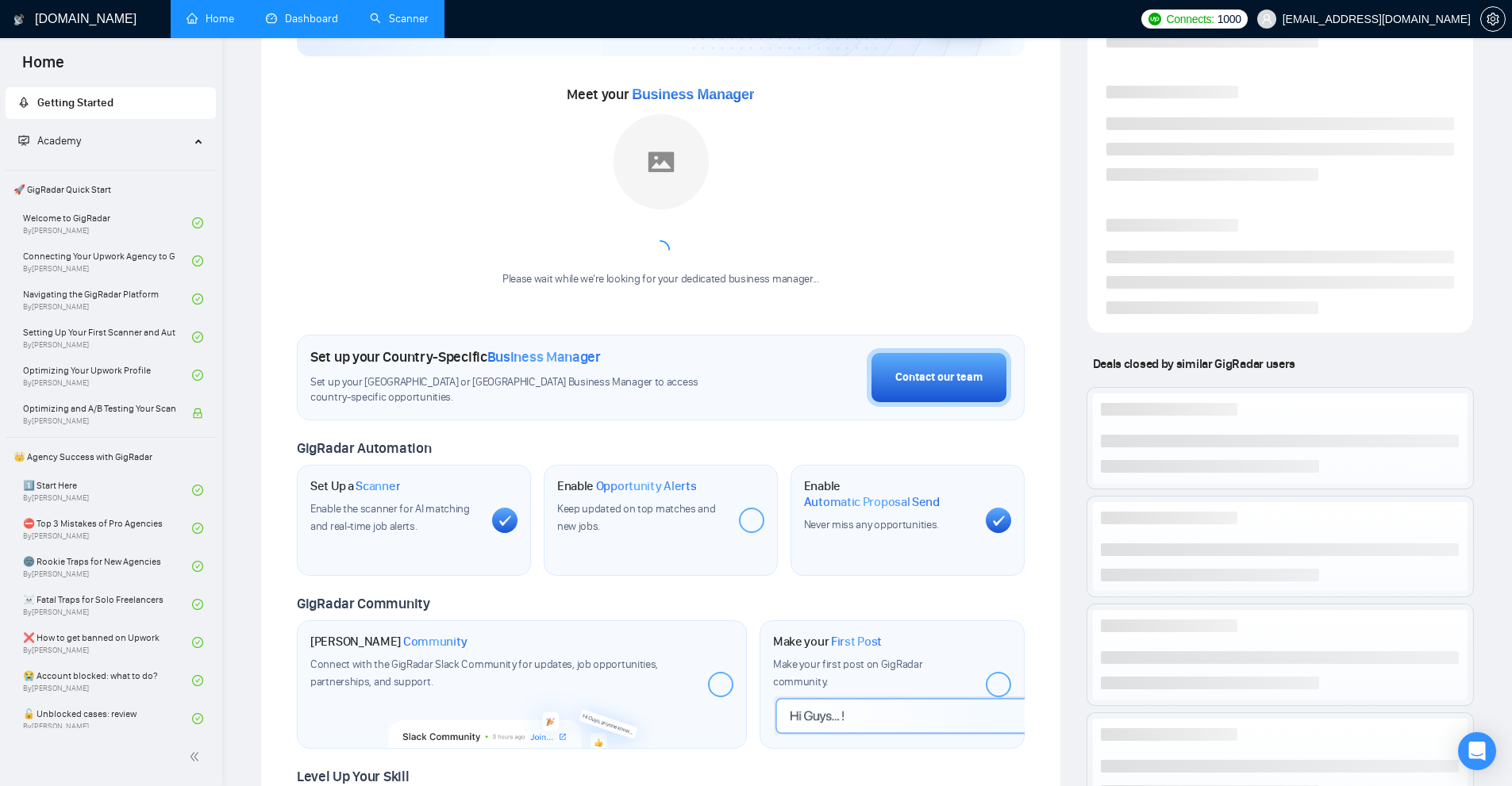
click at [292, 12] on link "Dashboard" at bounding box center [301, 19] width 72 height 14
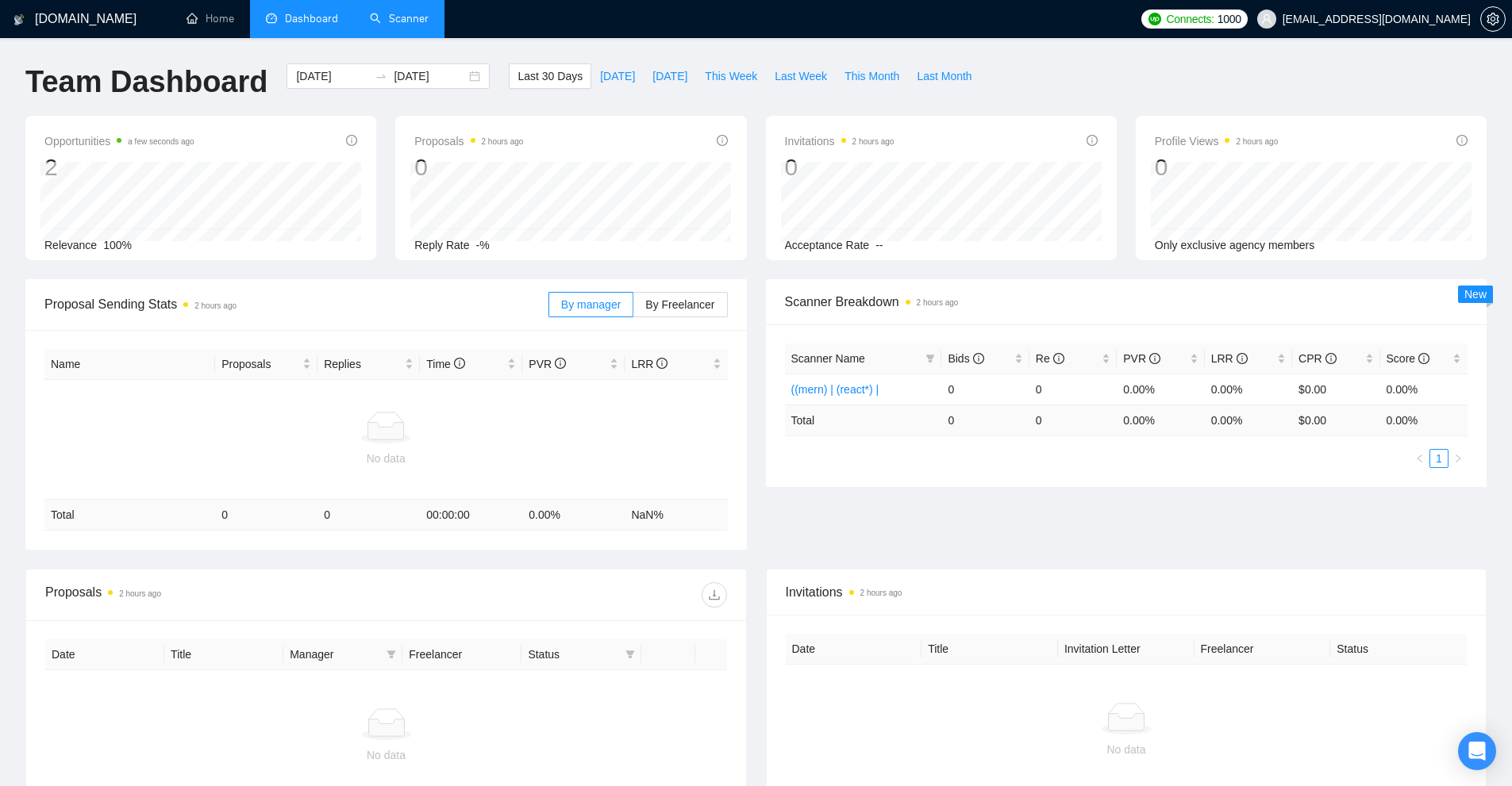
click at [398, 16] on link "Scanner" at bounding box center [399, 19] width 59 height 14
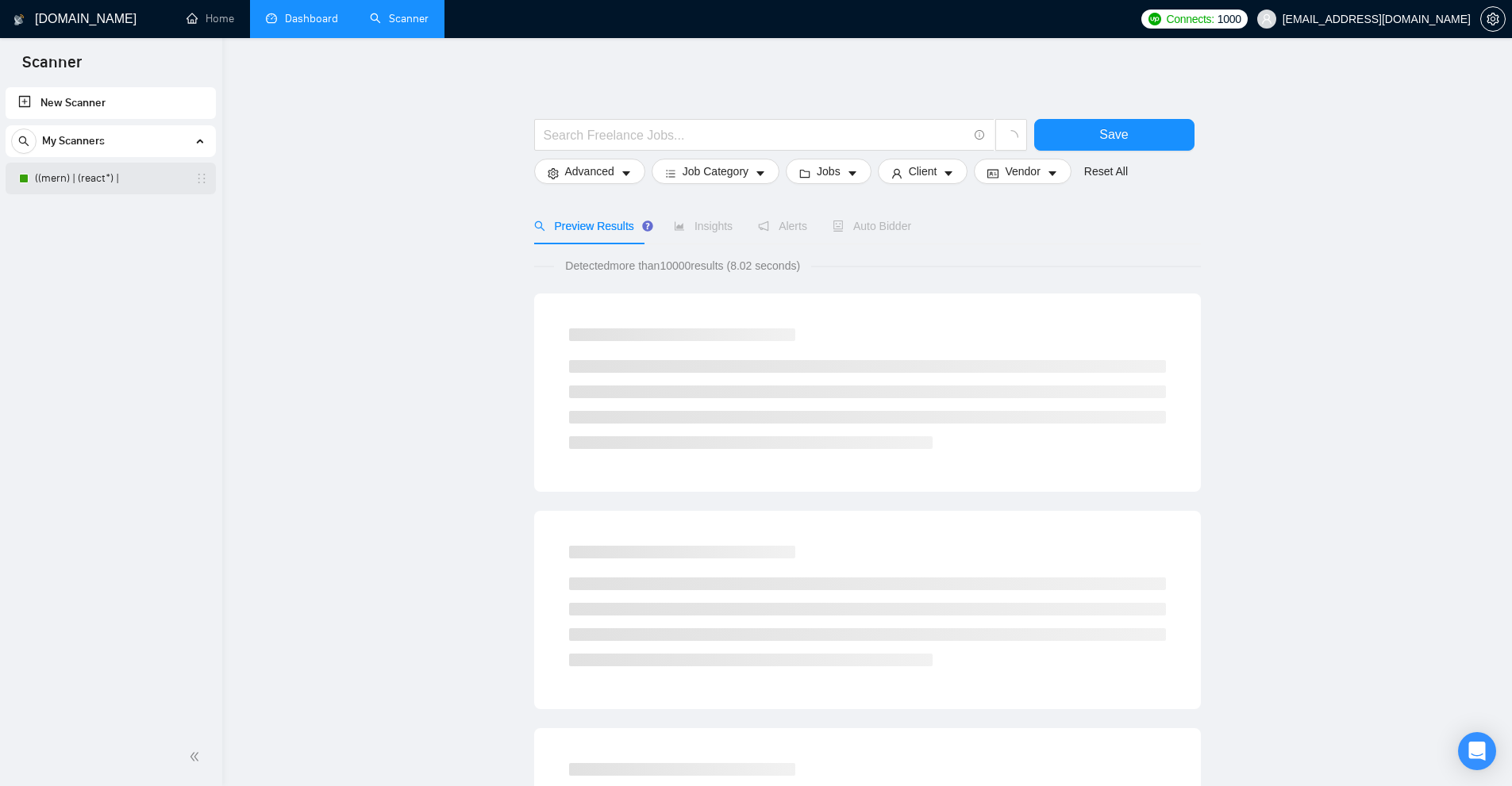
click at [115, 194] on link "((mern) | (react*) |" at bounding box center [110, 178] width 151 height 31
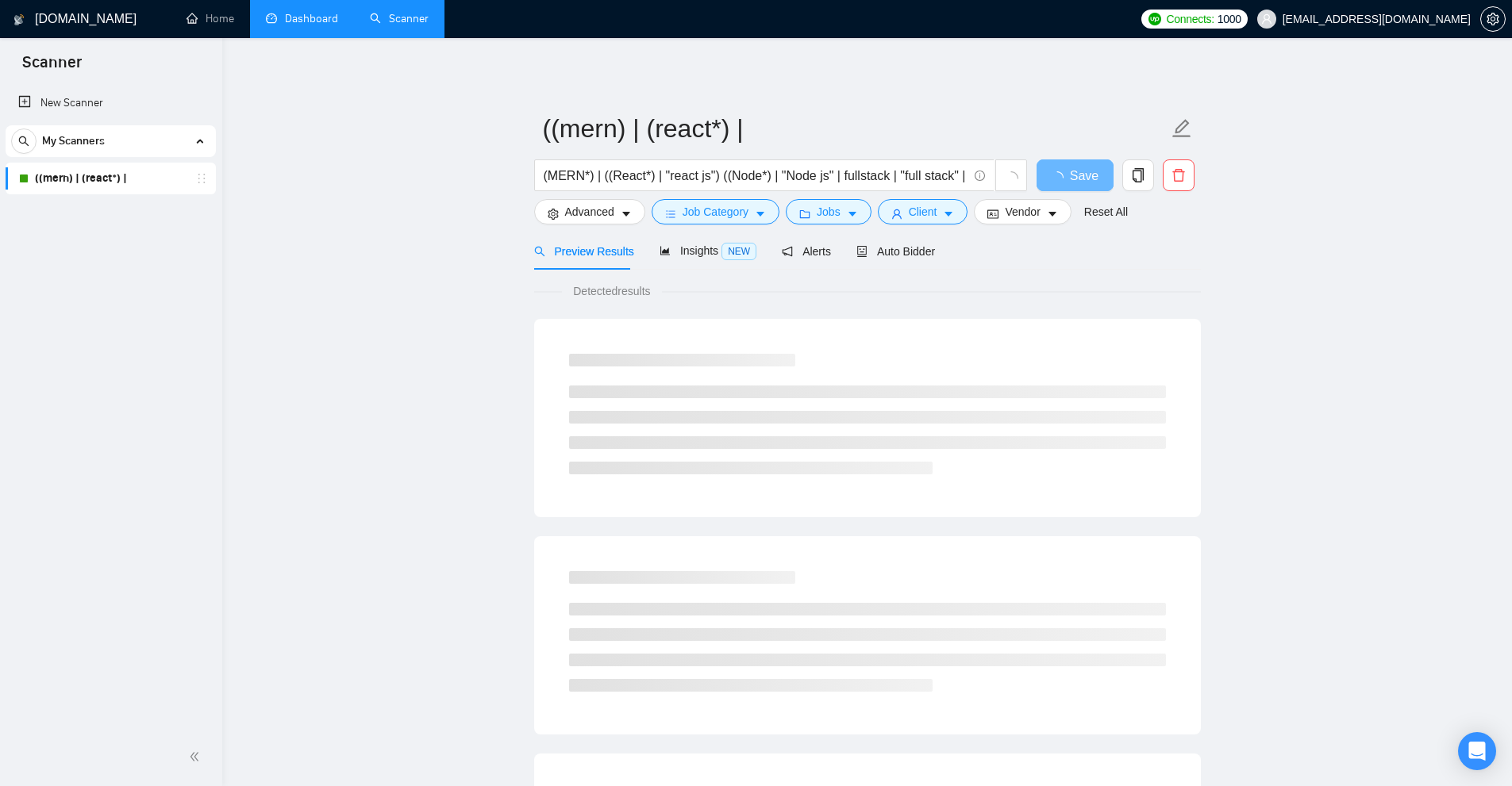
click at [929, 245] on div "Preview Results Insights NEW Alerts Auto Bidder" at bounding box center [867, 251] width 666 height 37
click at [927, 259] on div "Auto Bidder" at bounding box center [895, 251] width 78 height 18
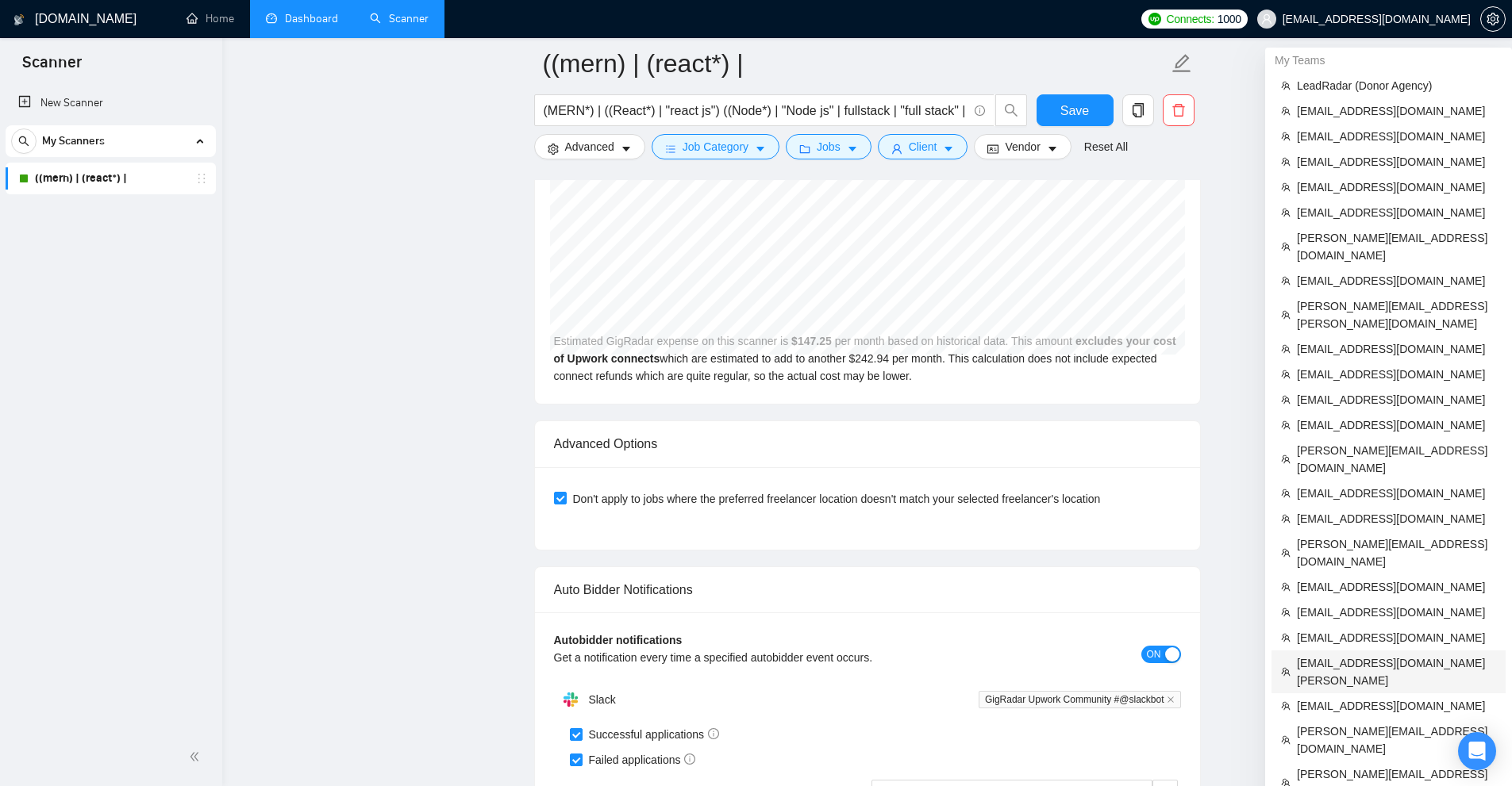
scroll to position [3521, 0]
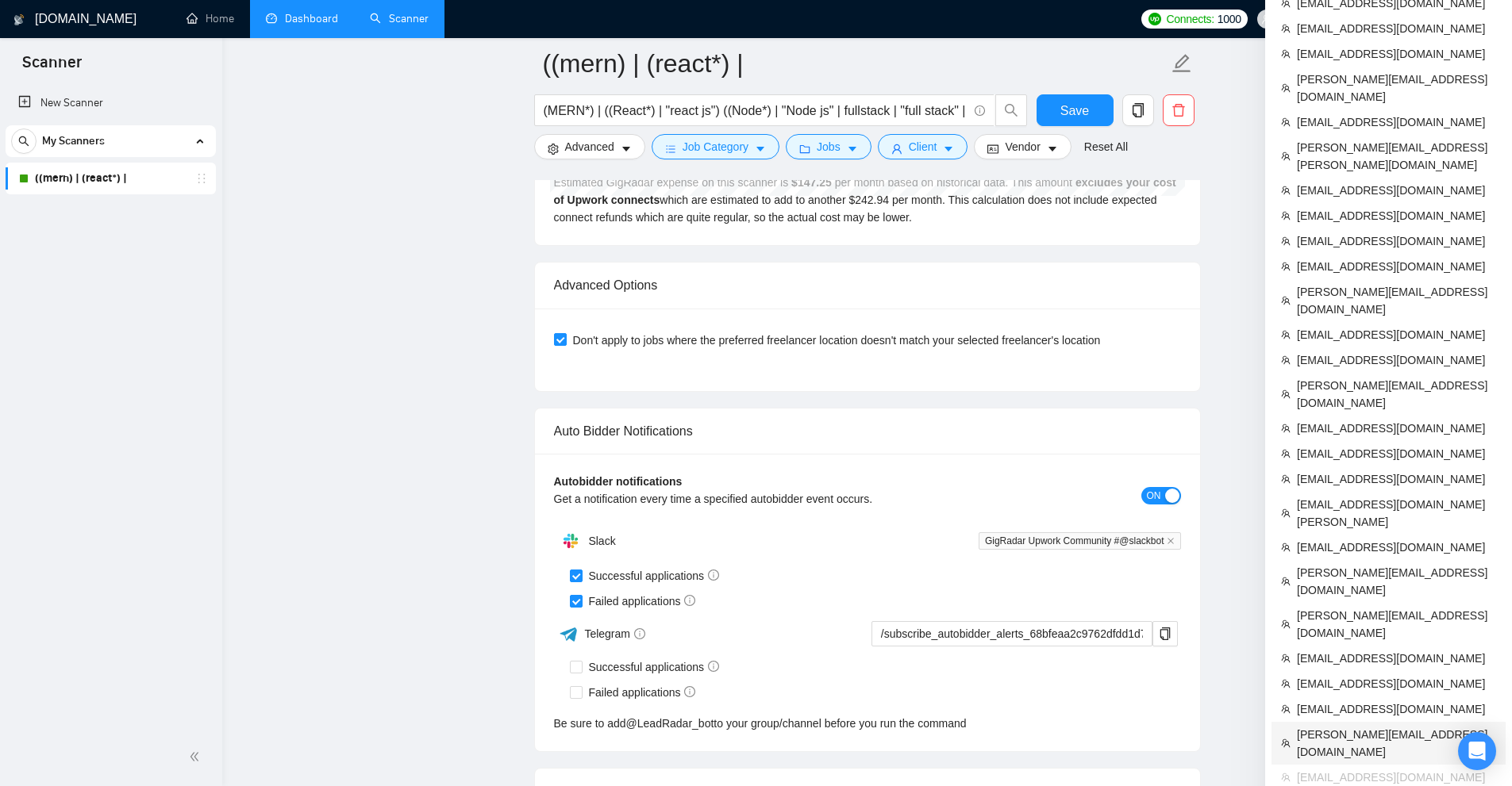
click at [1343, 726] on span "[PERSON_NAME][EMAIL_ADDRESS][DOMAIN_NAME]" at bounding box center [1396, 743] width 199 height 35
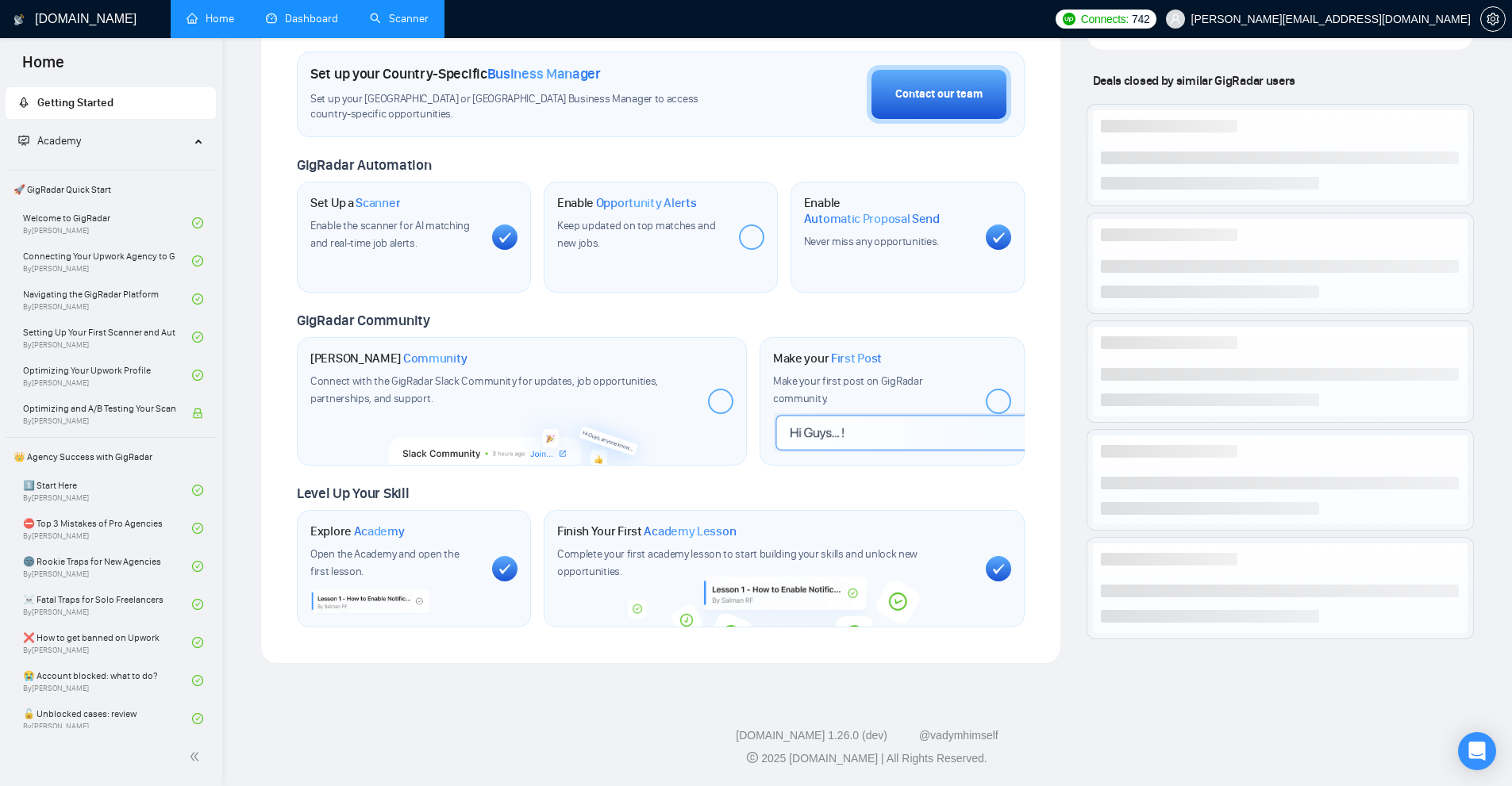
click at [320, 12] on link "Dashboard" at bounding box center [301, 19] width 72 height 14
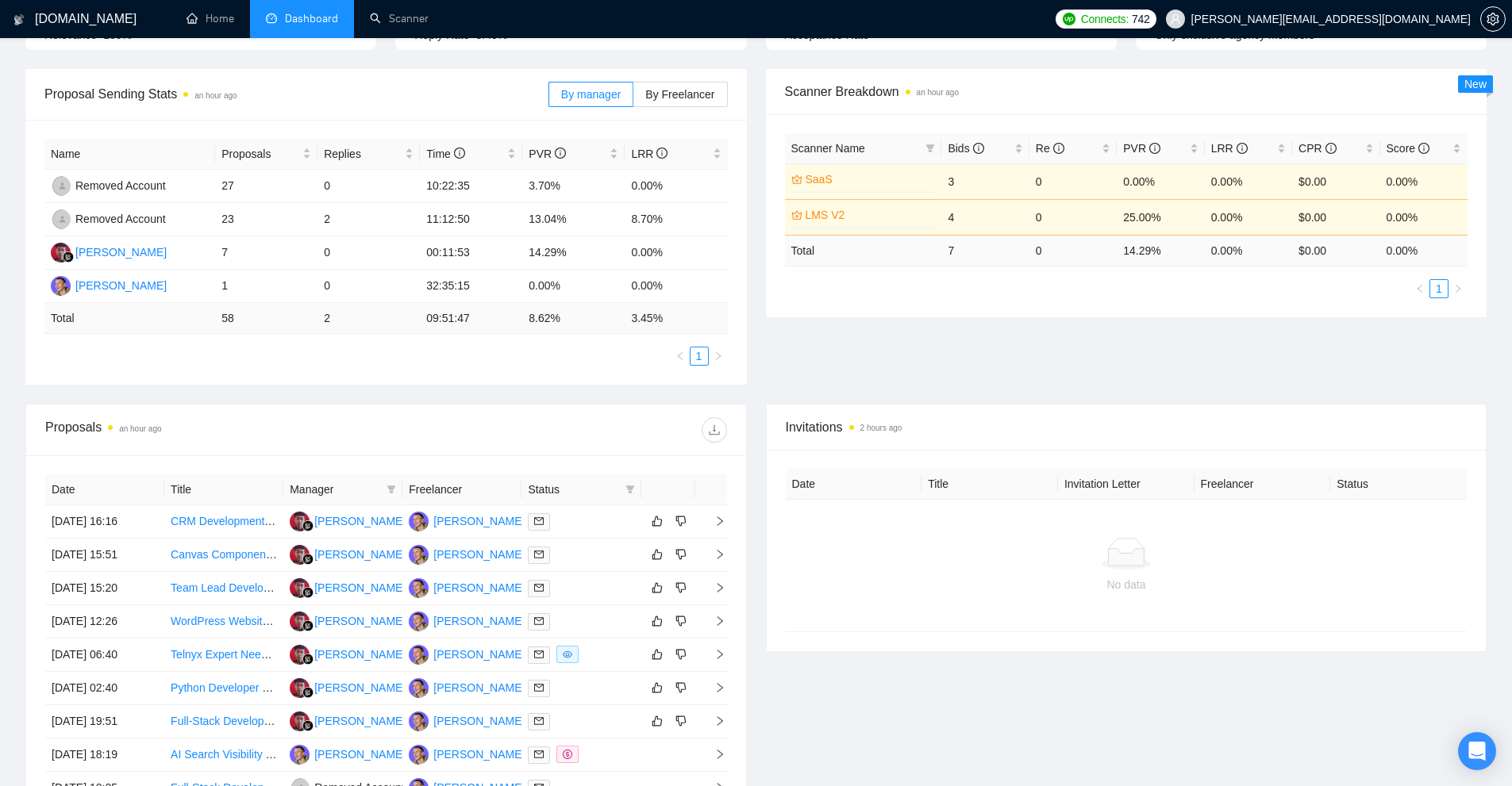
scroll to position [289, 0]
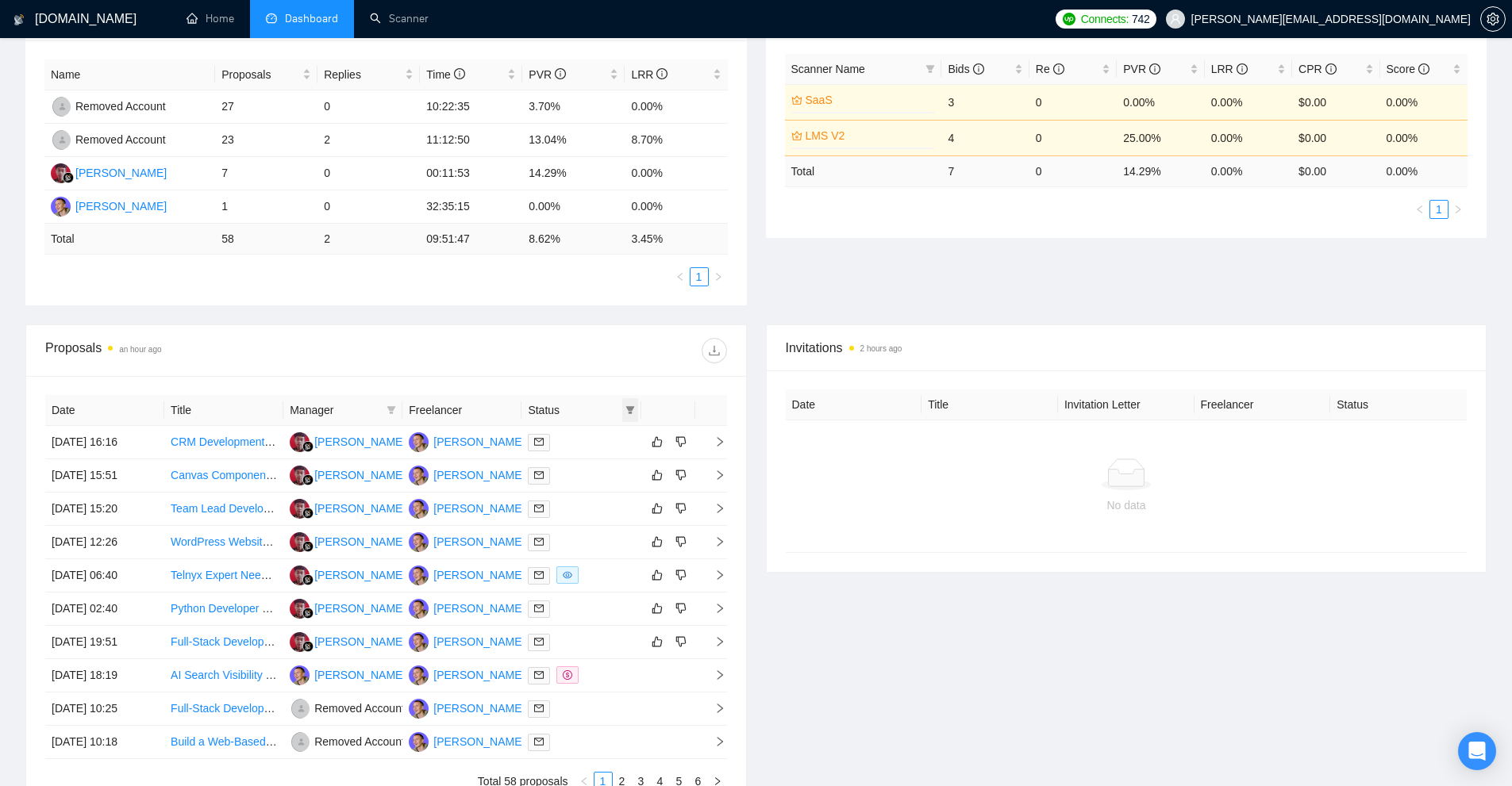
click at [632, 408] on icon "filter" at bounding box center [630, 410] width 9 height 8
click at [594, 447] on span "Chat" at bounding box center [590, 440] width 77 height 18
checkbox input "true"
click at [613, 499] on span "OK" at bounding box center [616, 498] width 16 height 18
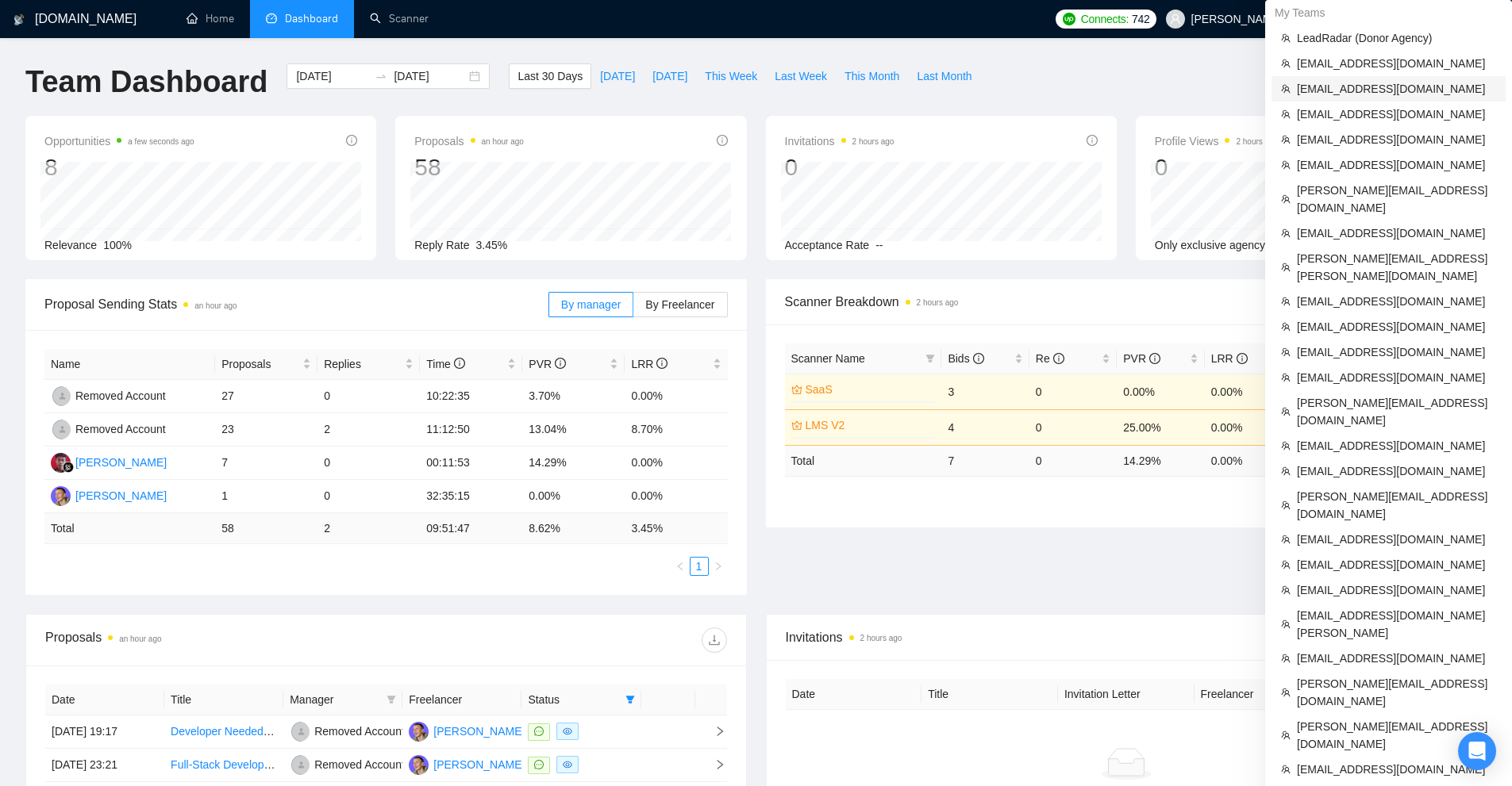
click at [1352, 92] on span "[EMAIL_ADDRESS][DOMAIN_NAME]" at bounding box center [1396, 88] width 199 height 18
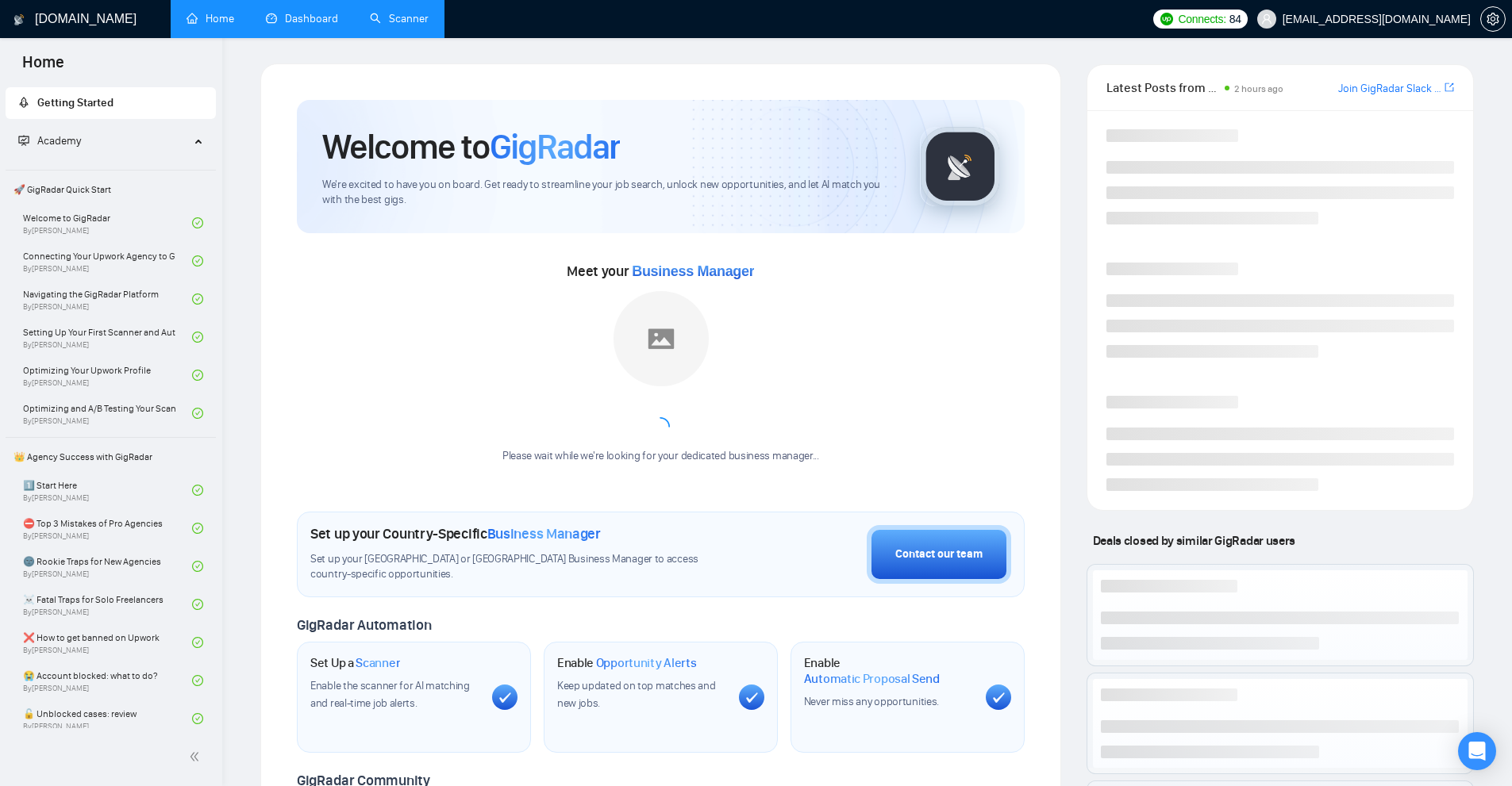
click at [370, 12] on link "Scanner" at bounding box center [399, 19] width 59 height 14
click at [307, 18] on link "Dashboard" at bounding box center [301, 19] width 72 height 14
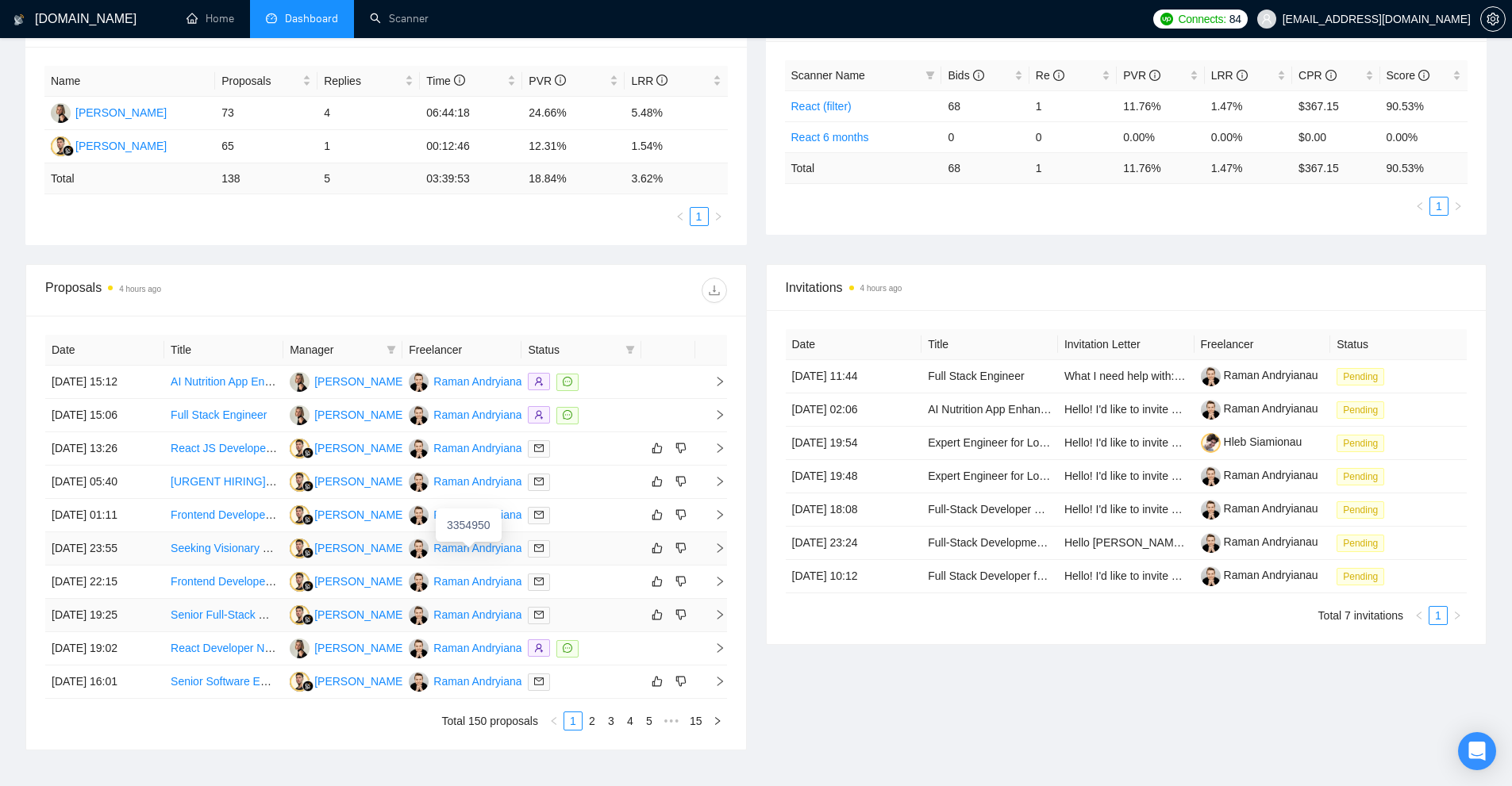
scroll to position [389, 0]
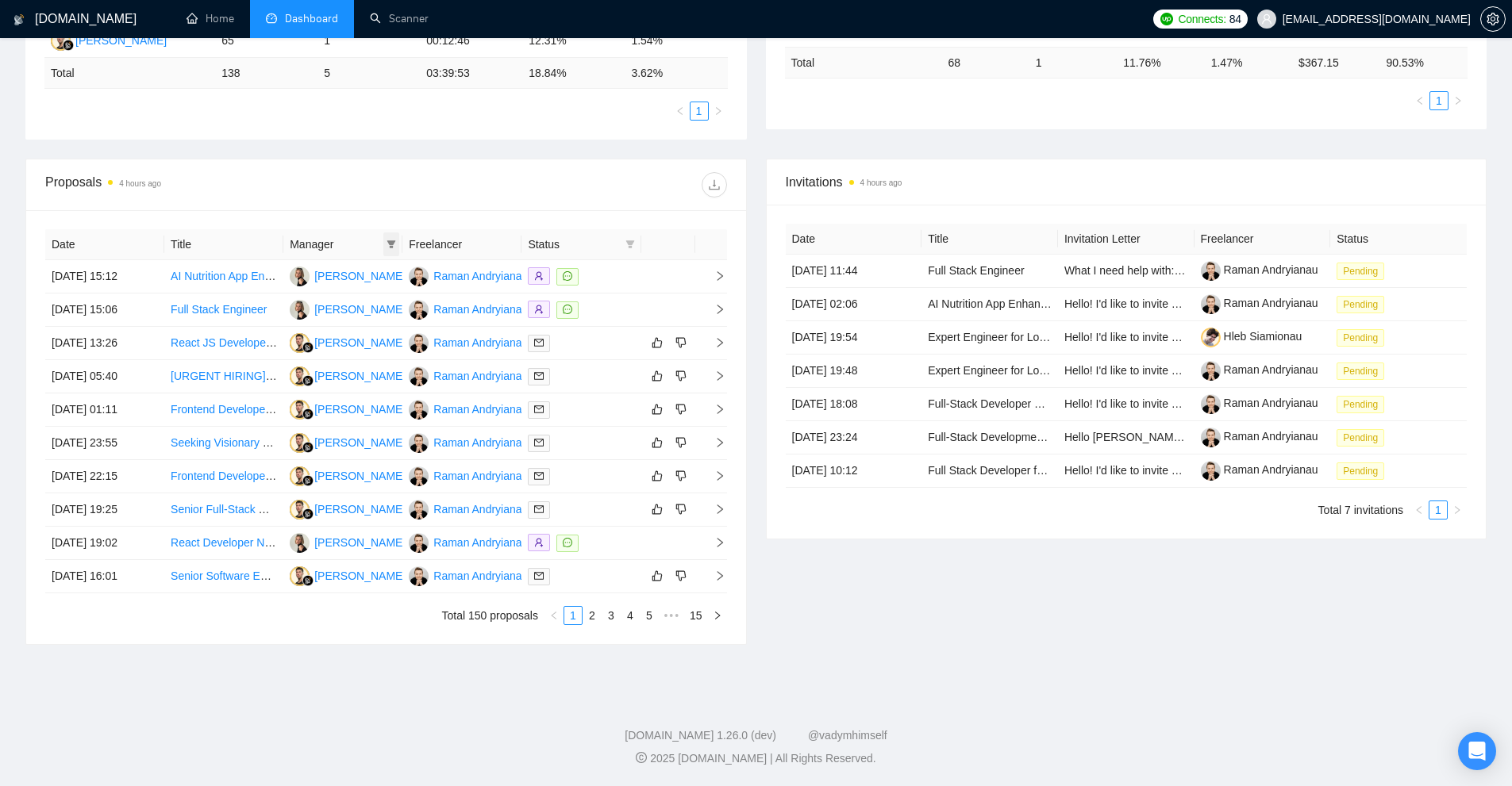
click at [393, 247] on icon "filter" at bounding box center [391, 244] width 9 height 8
click at [349, 299] on span "[PERSON_NAME]" at bounding box center [336, 299] width 91 height 13
checkbox input "true"
click at [379, 361] on span "OK" at bounding box center [371, 356] width 16 height 18
click at [627, 240] on icon "filter" at bounding box center [630, 244] width 9 height 9
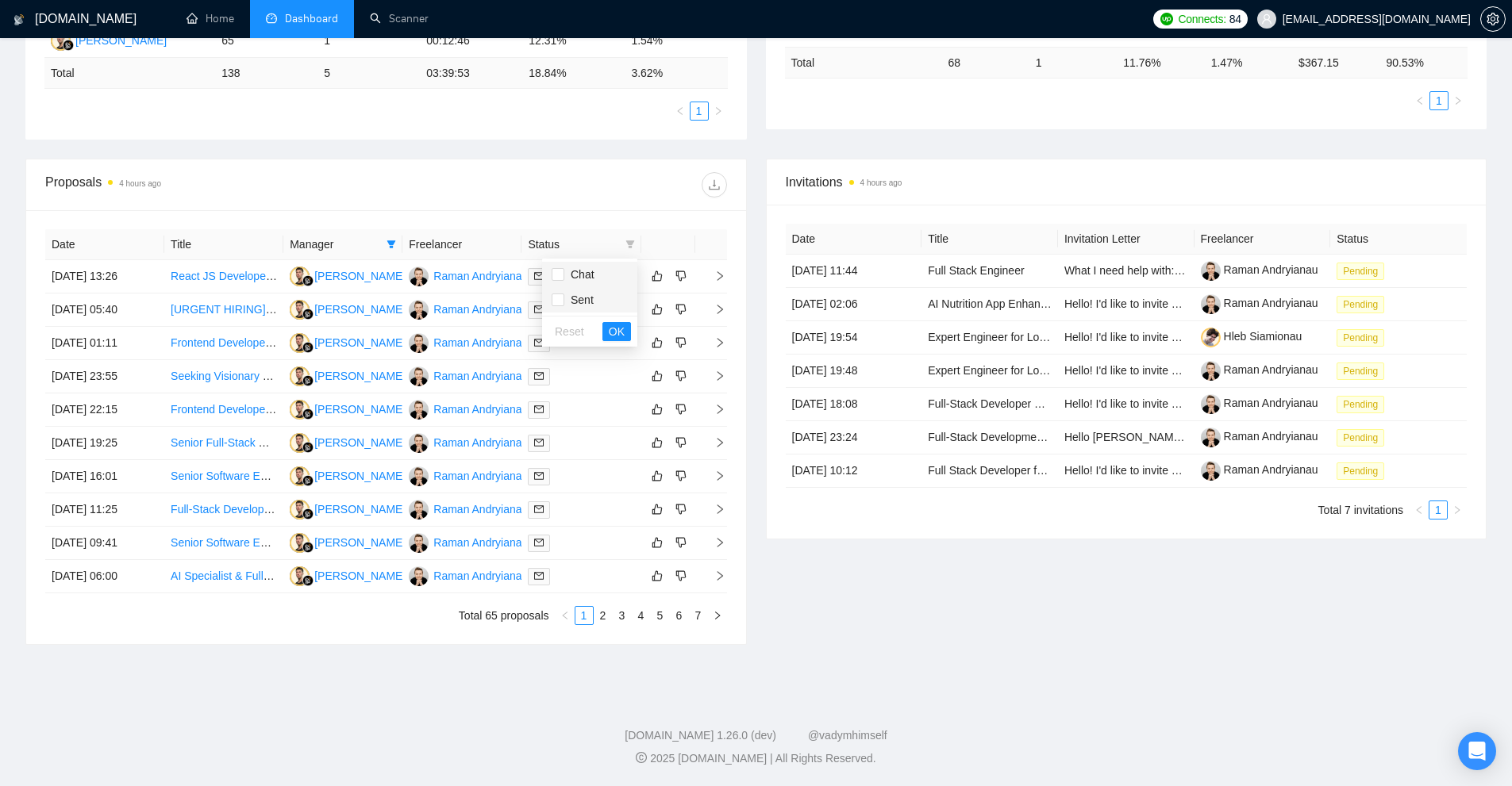
click at [606, 278] on span "Chat" at bounding box center [590, 274] width 77 height 18
checkbox input "true"
click at [612, 331] on span "OK" at bounding box center [616, 332] width 16 height 18
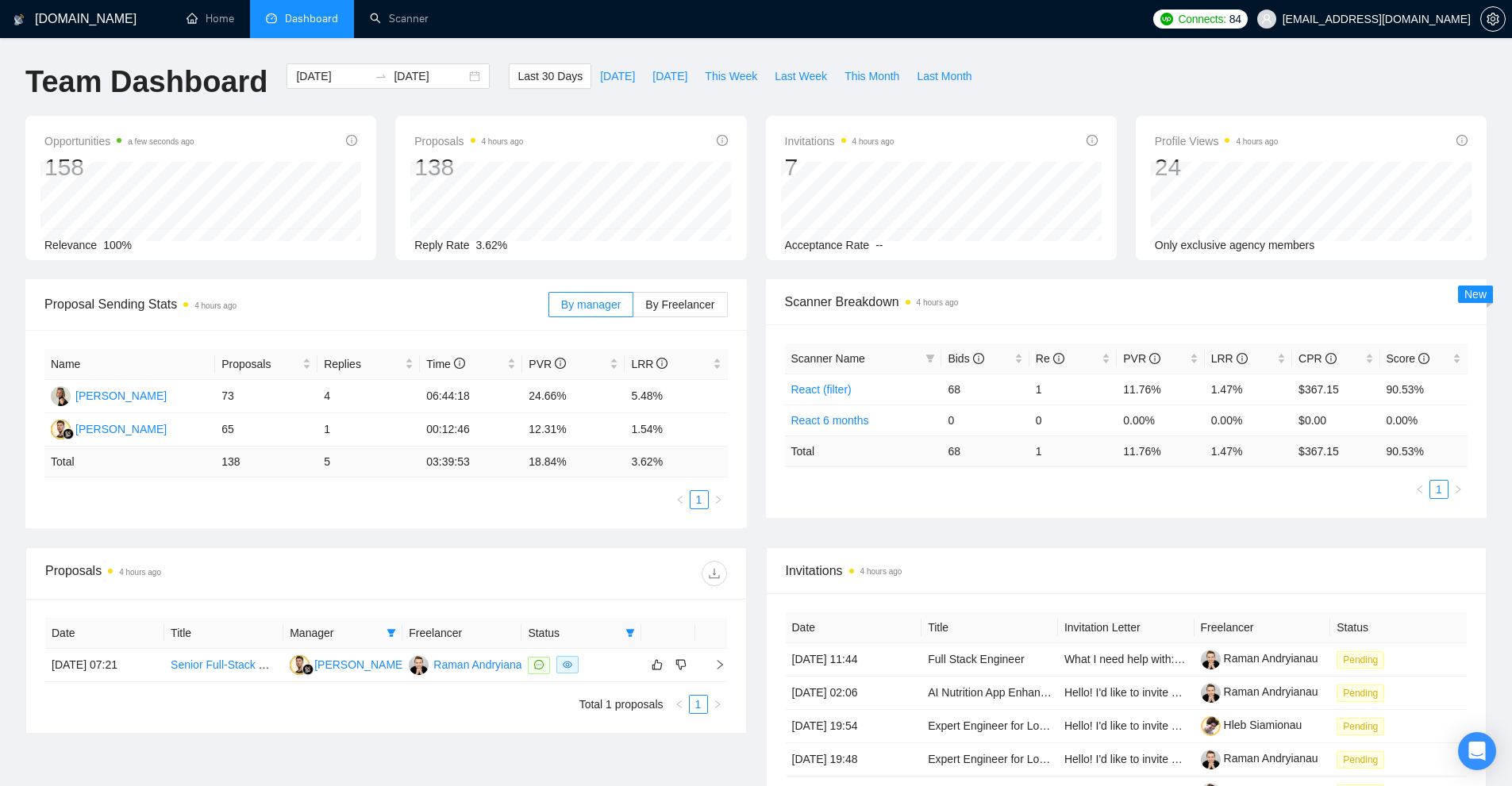
scroll to position [283, 0]
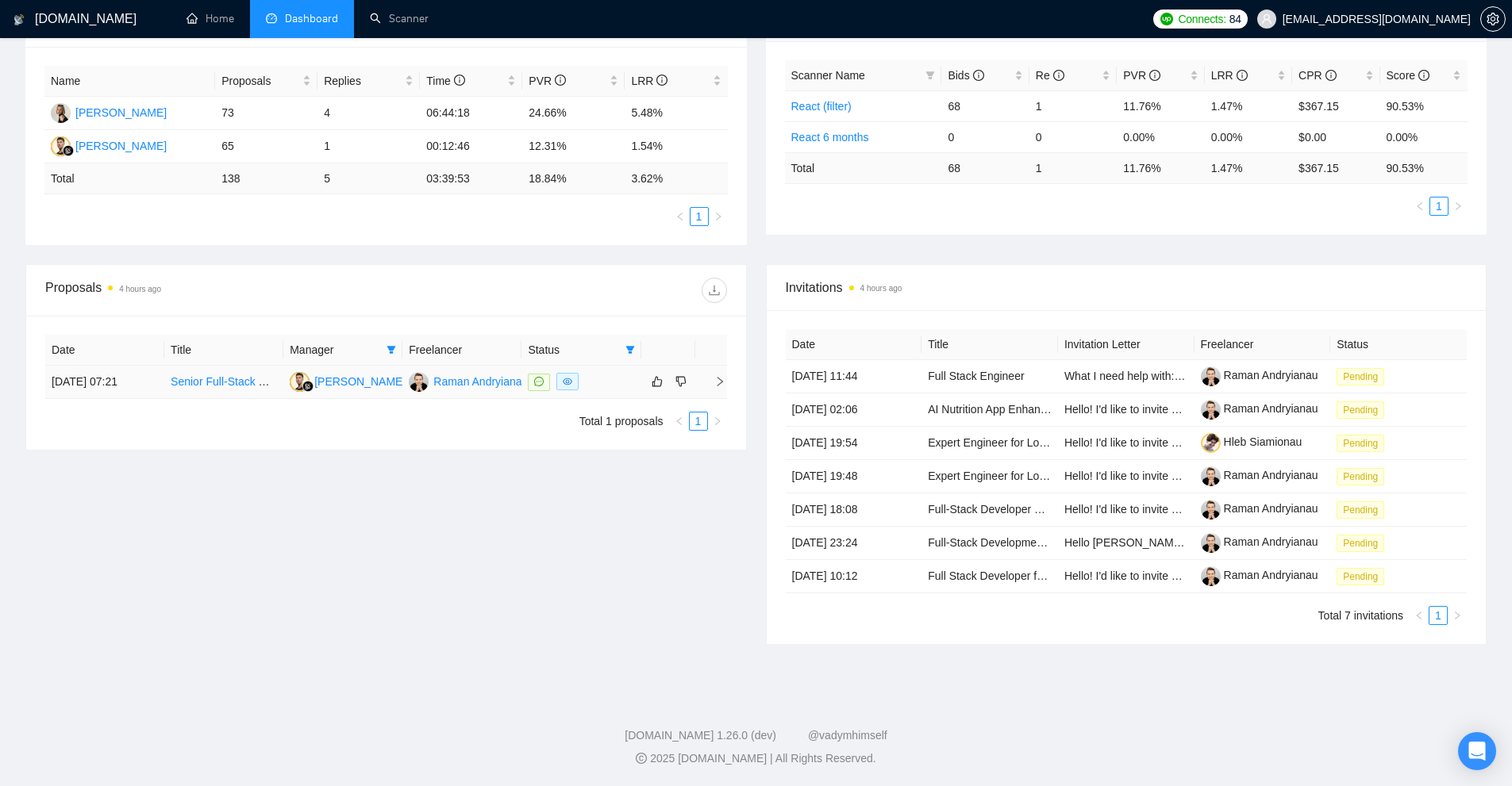
click at [605, 392] on td at bounding box center [581, 382] width 119 height 33
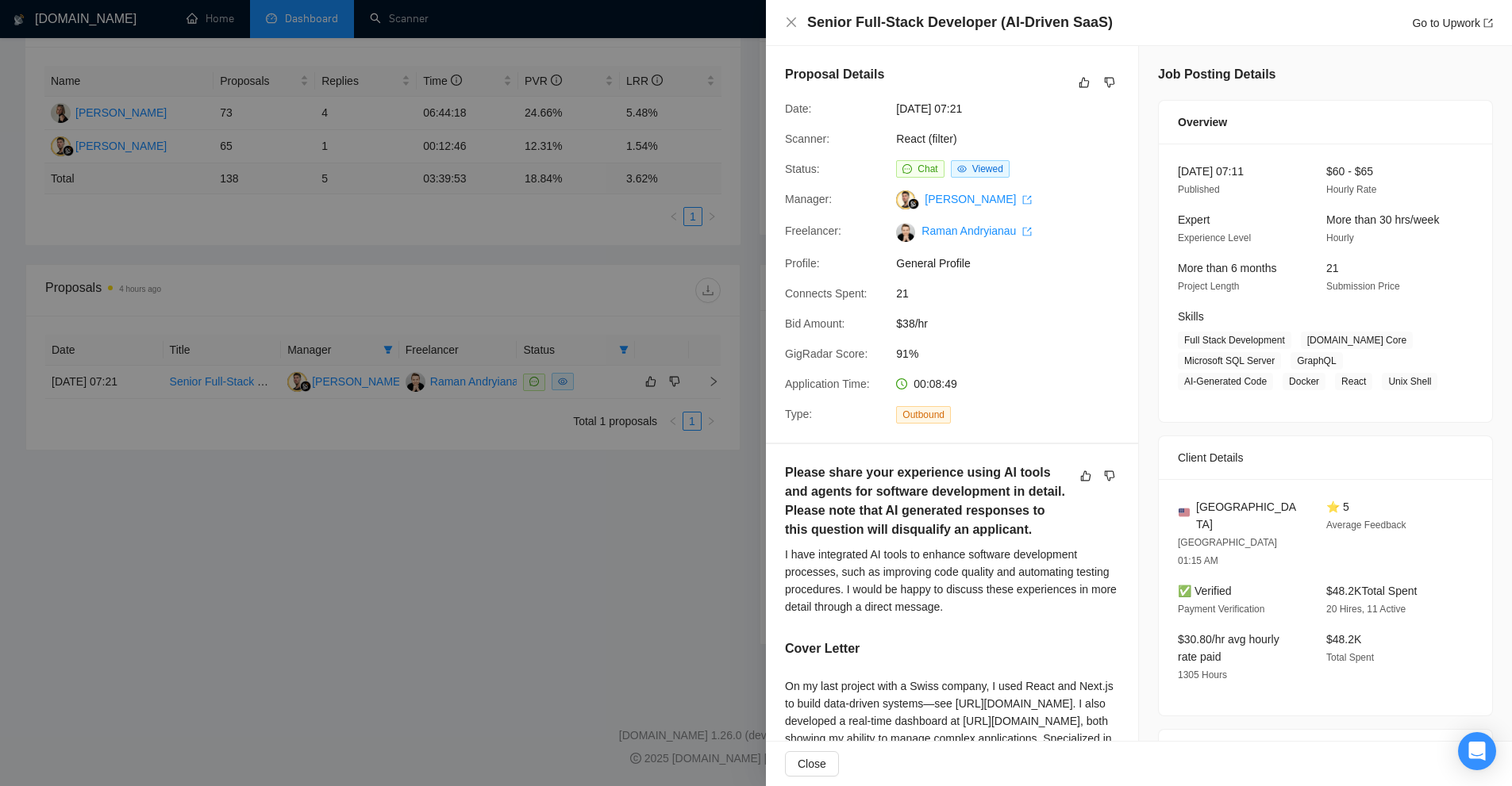
click at [489, 257] on div at bounding box center [756, 393] width 1512 height 786
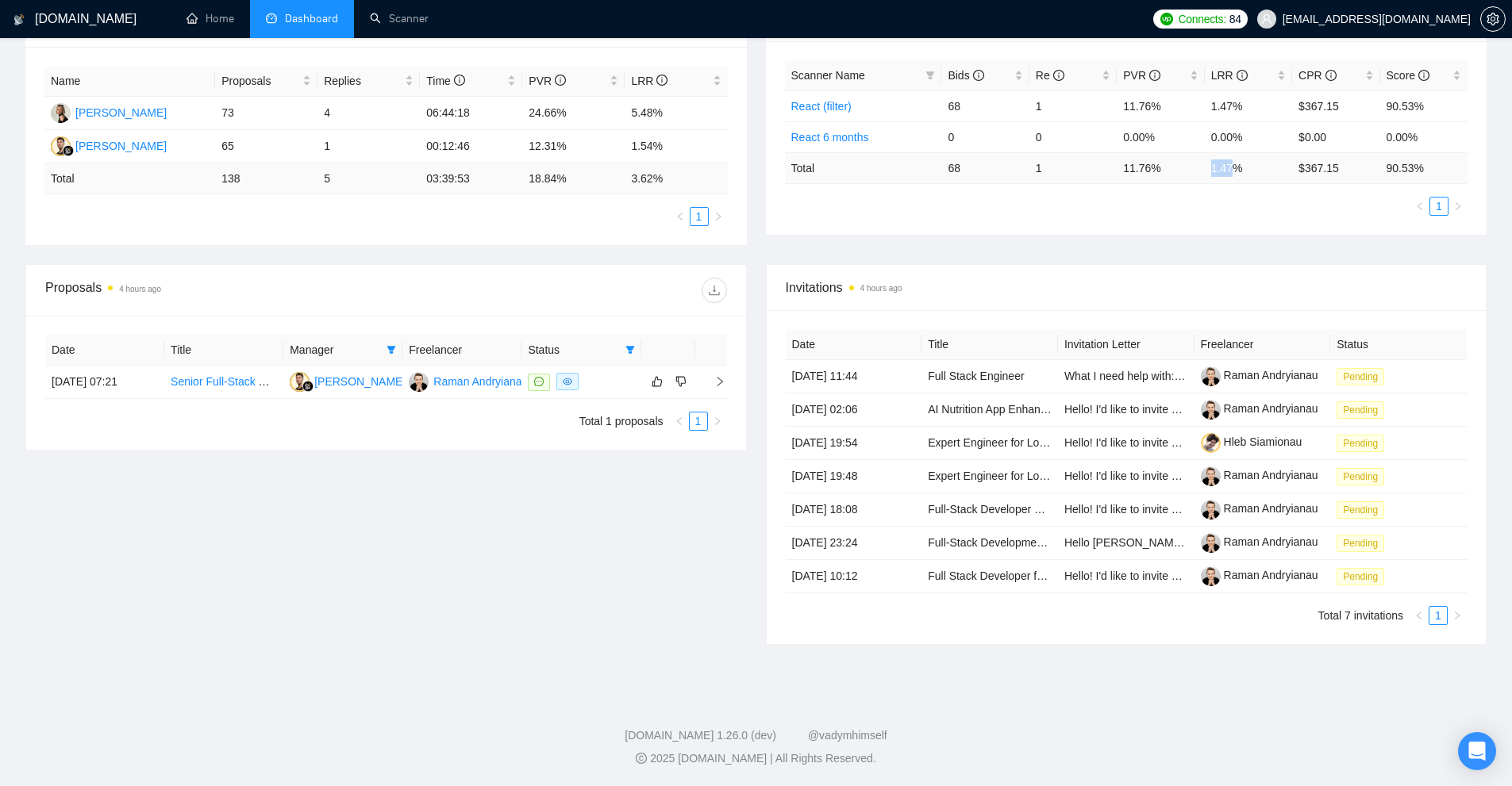
drag, startPoint x: 1208, startPoint y: 168, endPoint x: 1236, endPoint y: 168, distance: 28.0
click at [1236, 168] on td "1.47 %" at bounding box center [1248, 168] width 88 height 31
copy td "1.47 %"
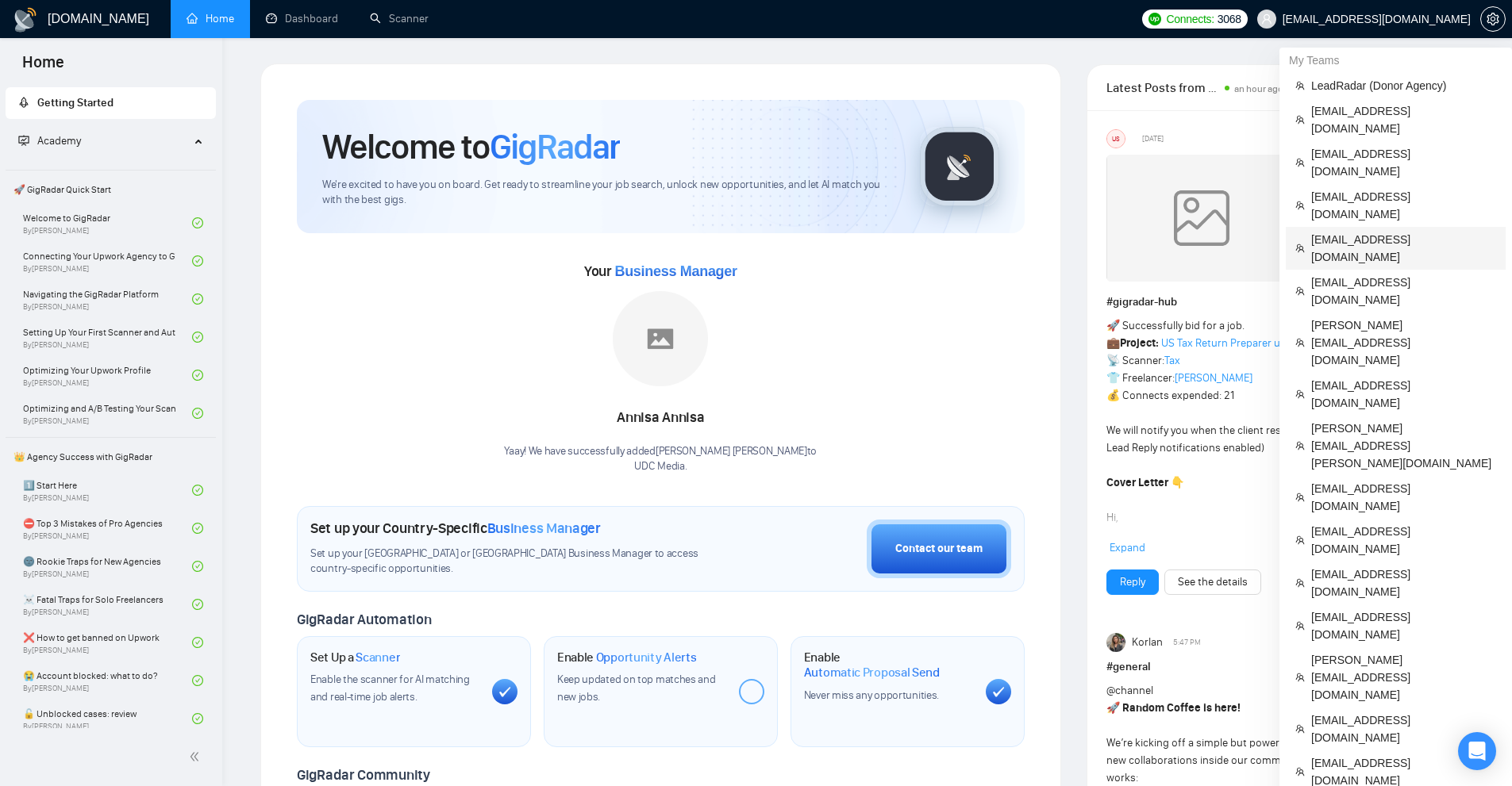
scroll to position [396, 0]
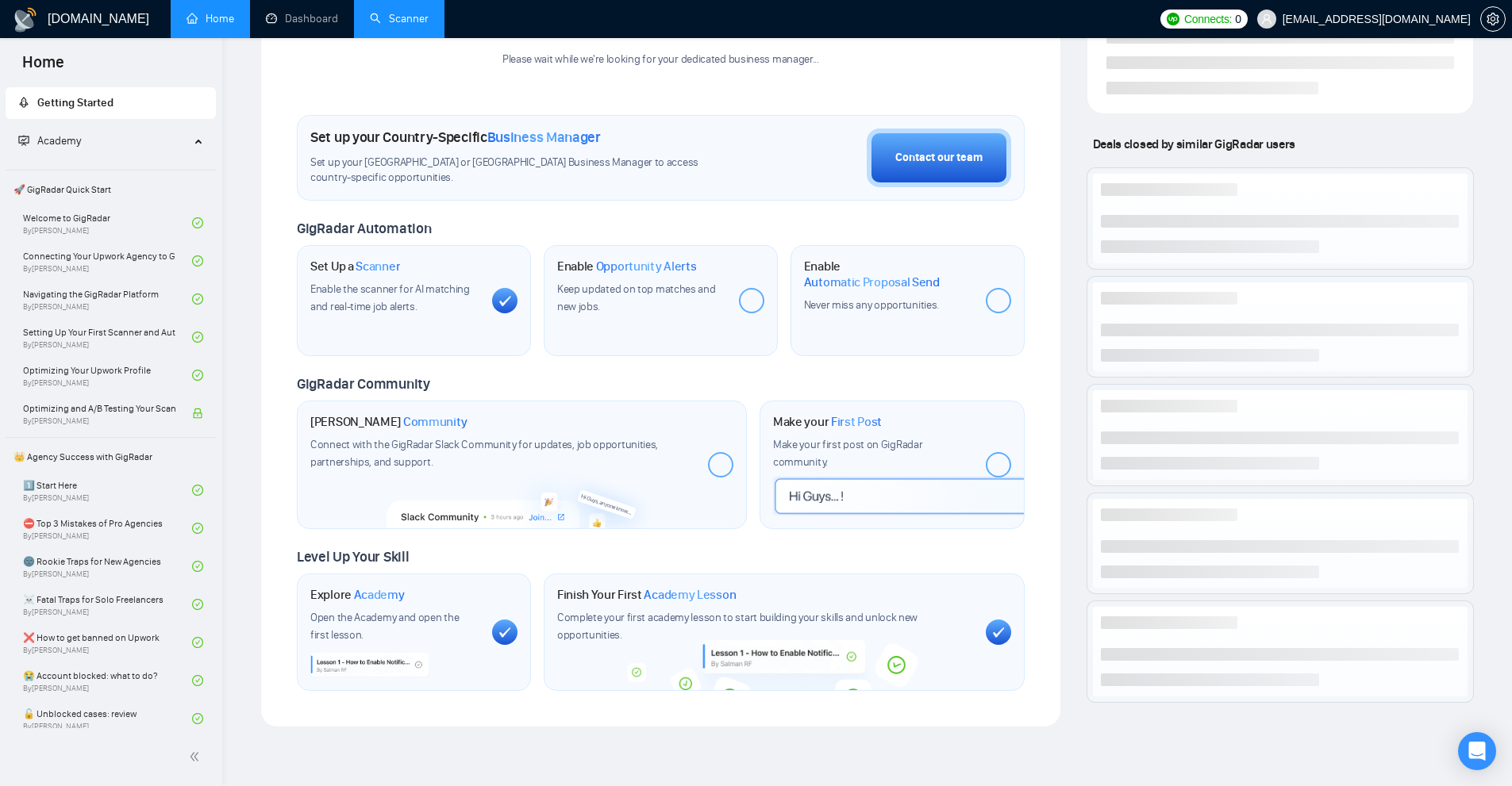
click at [370, 19] on link "Scanner" at bounding box center [399, 19] width 59 height 14
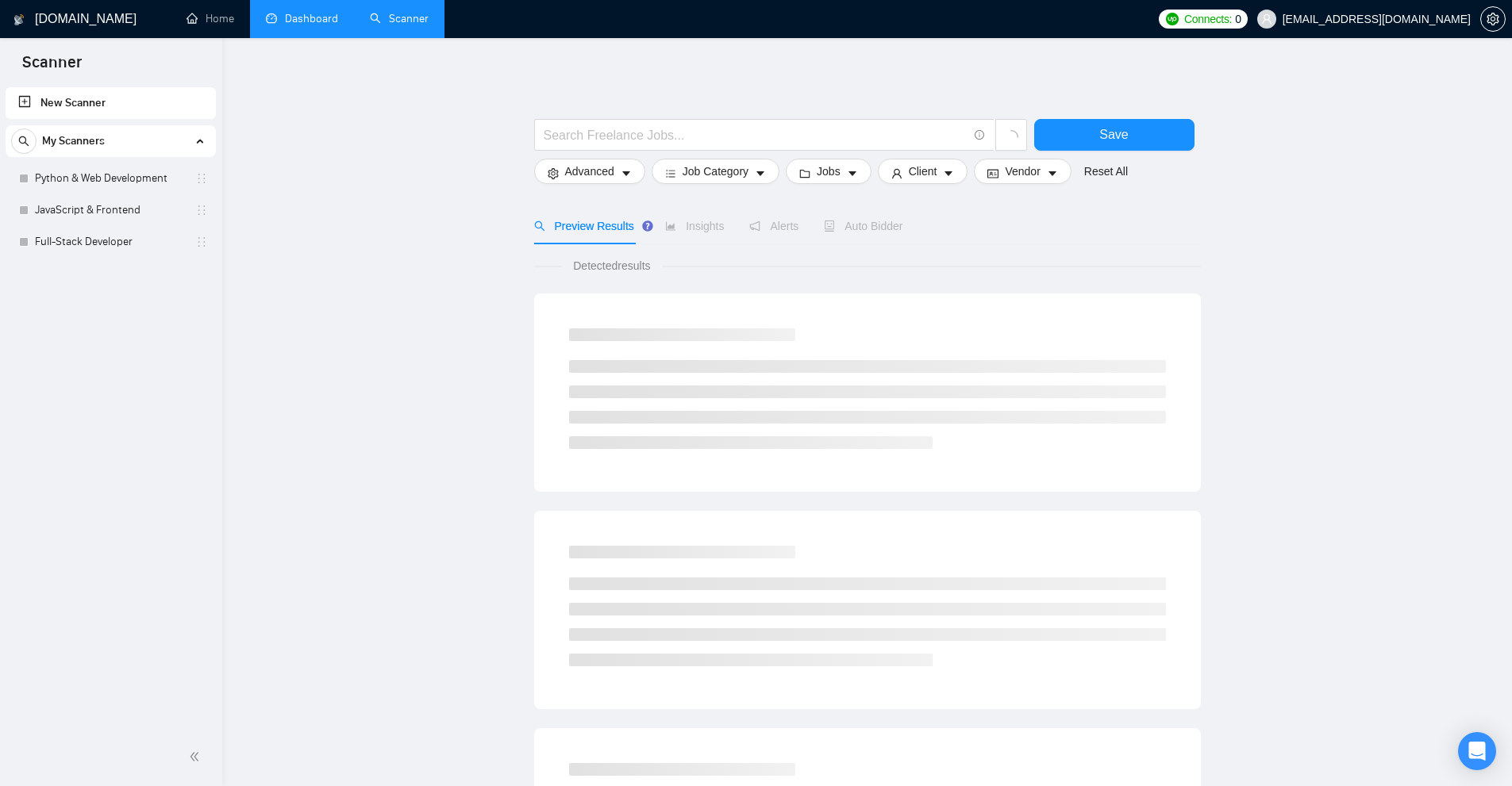
click at [290, 26] on link "Dashboard" at bounding box center [301, 19] width 72 height 14
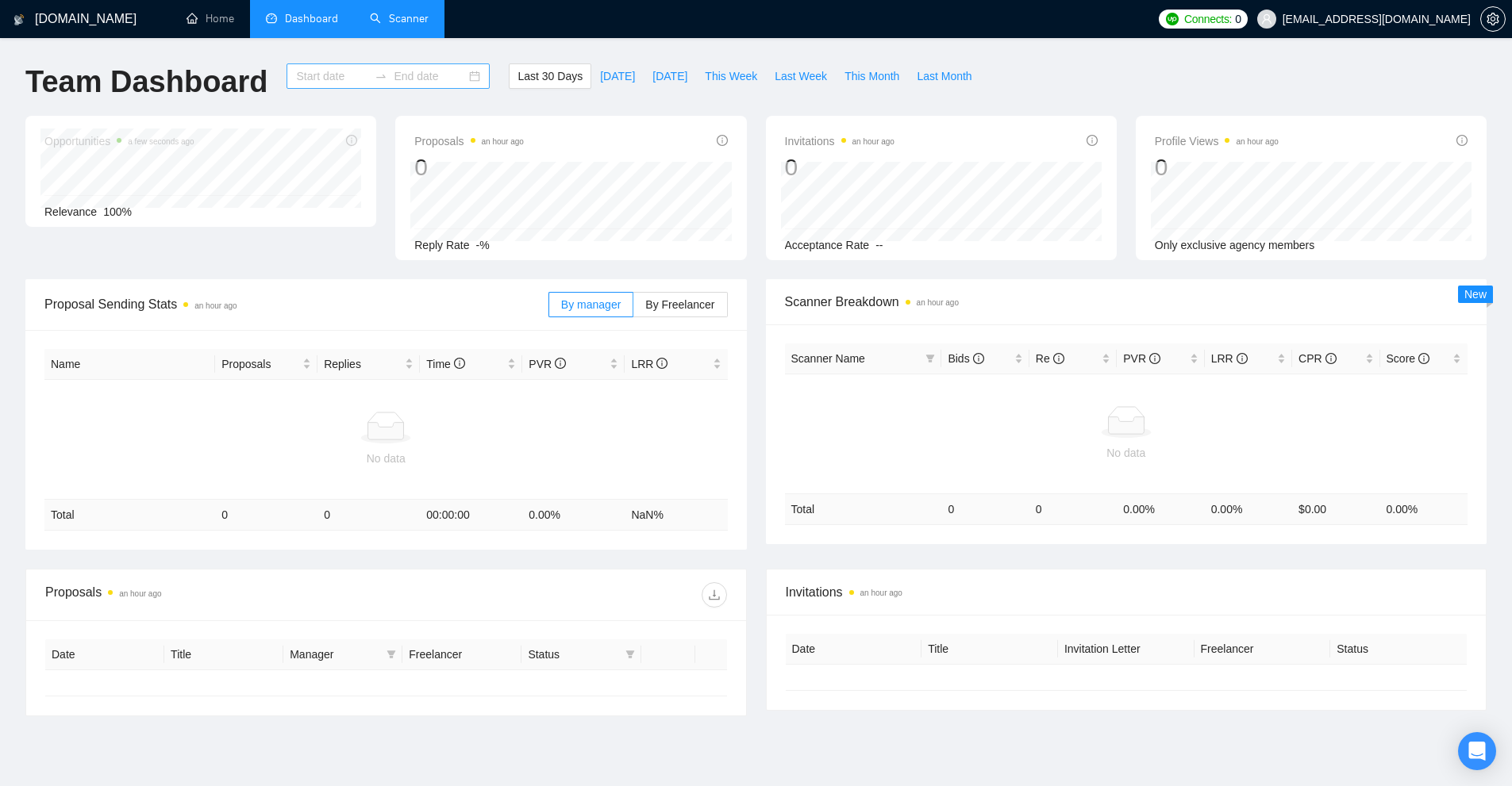
type input "[DATE]"
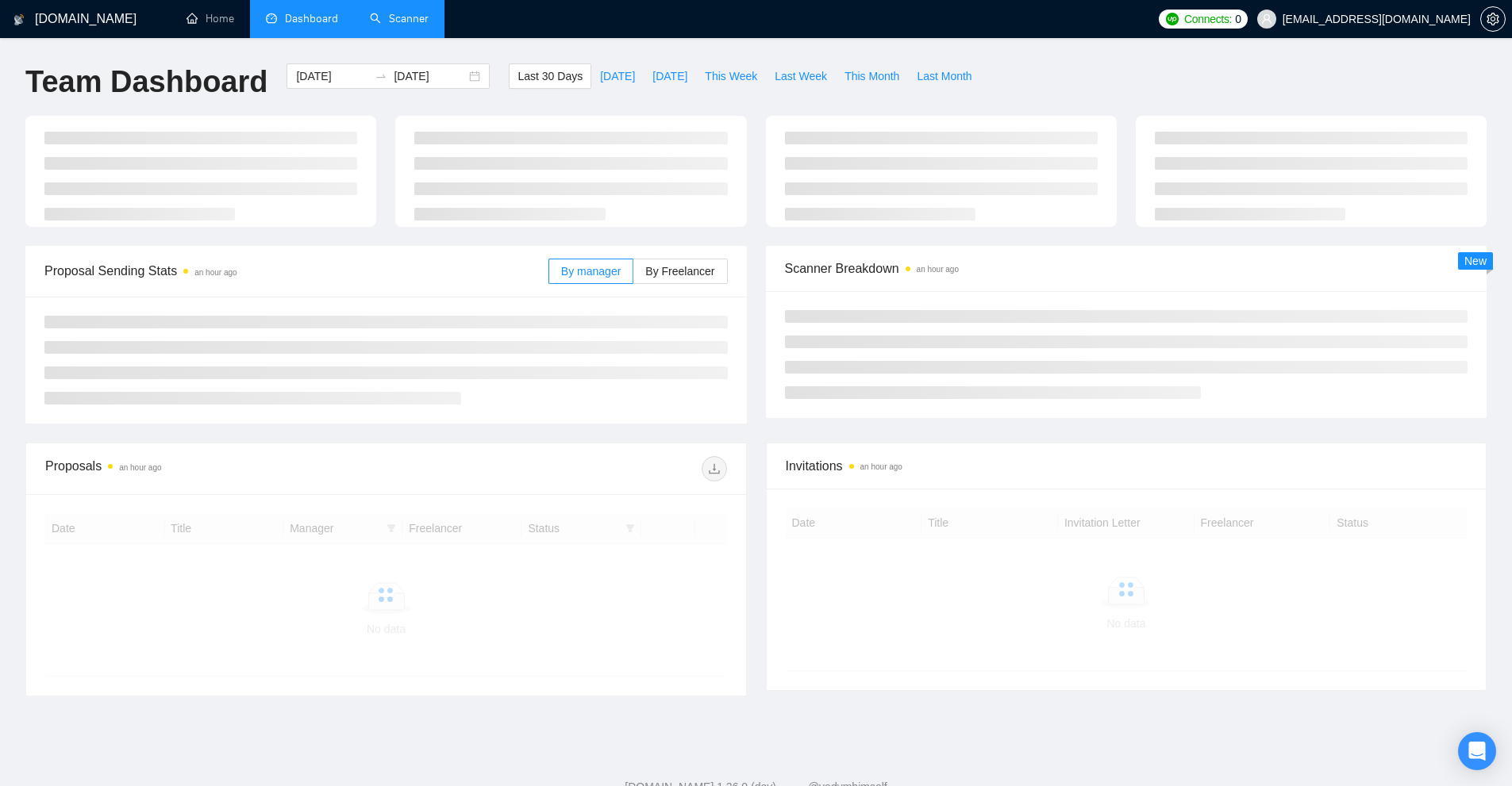
click at [388, 23] on link "Scanner" at bounding box center [399, 19] width 59 height 14
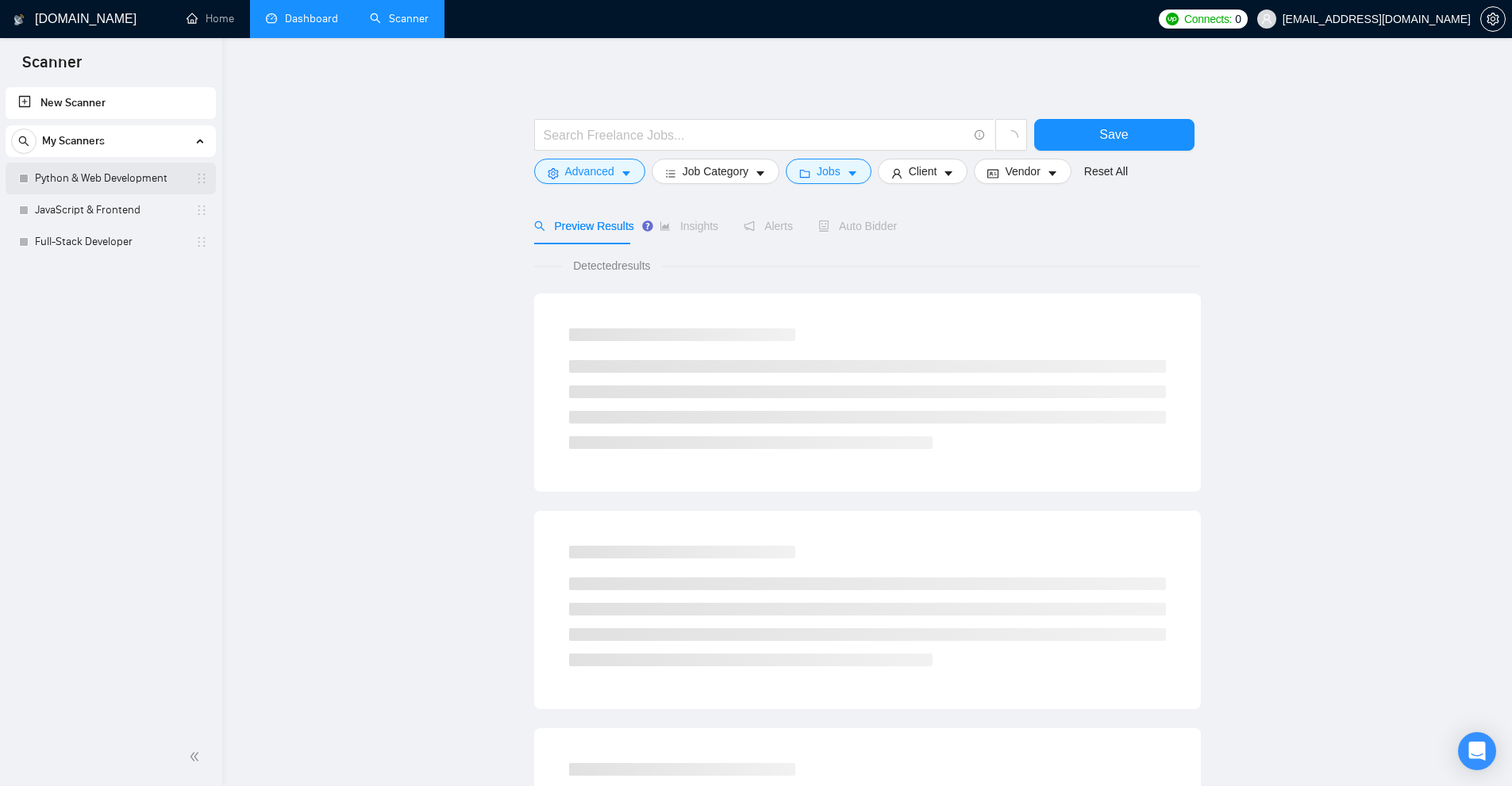
click at [107, 190] on link "Python & Web Development" at bounding box center [110, 178] width 151 height 31
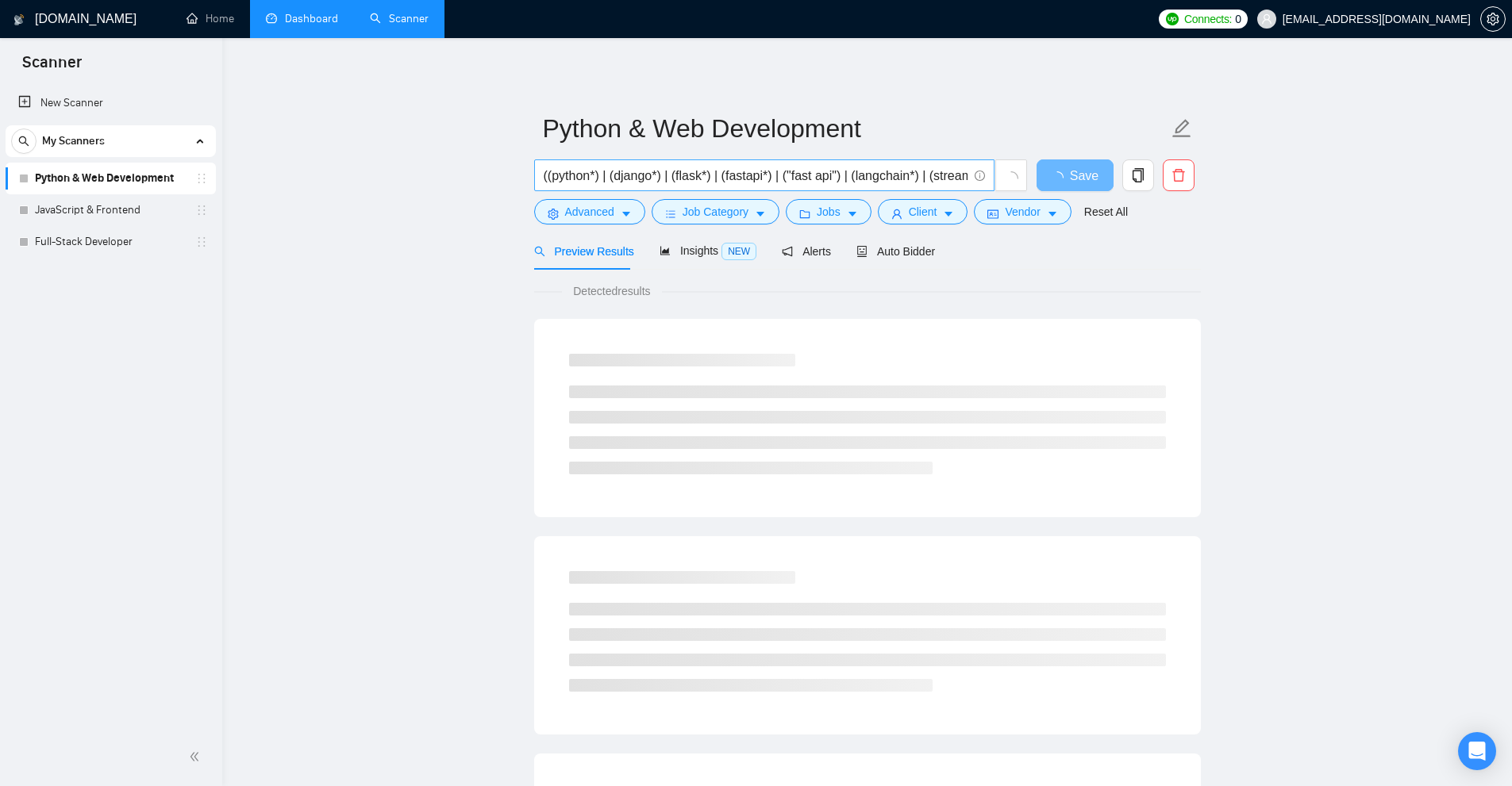
scroll to position [0, 1105]
click at [127, 204] on link "JavaScript & Frontend" at bounding box center [110, 210] width 151 height 31
click at [292, 20] on link "Dashboard" at bounding box center [301, 19] width 72 height 14
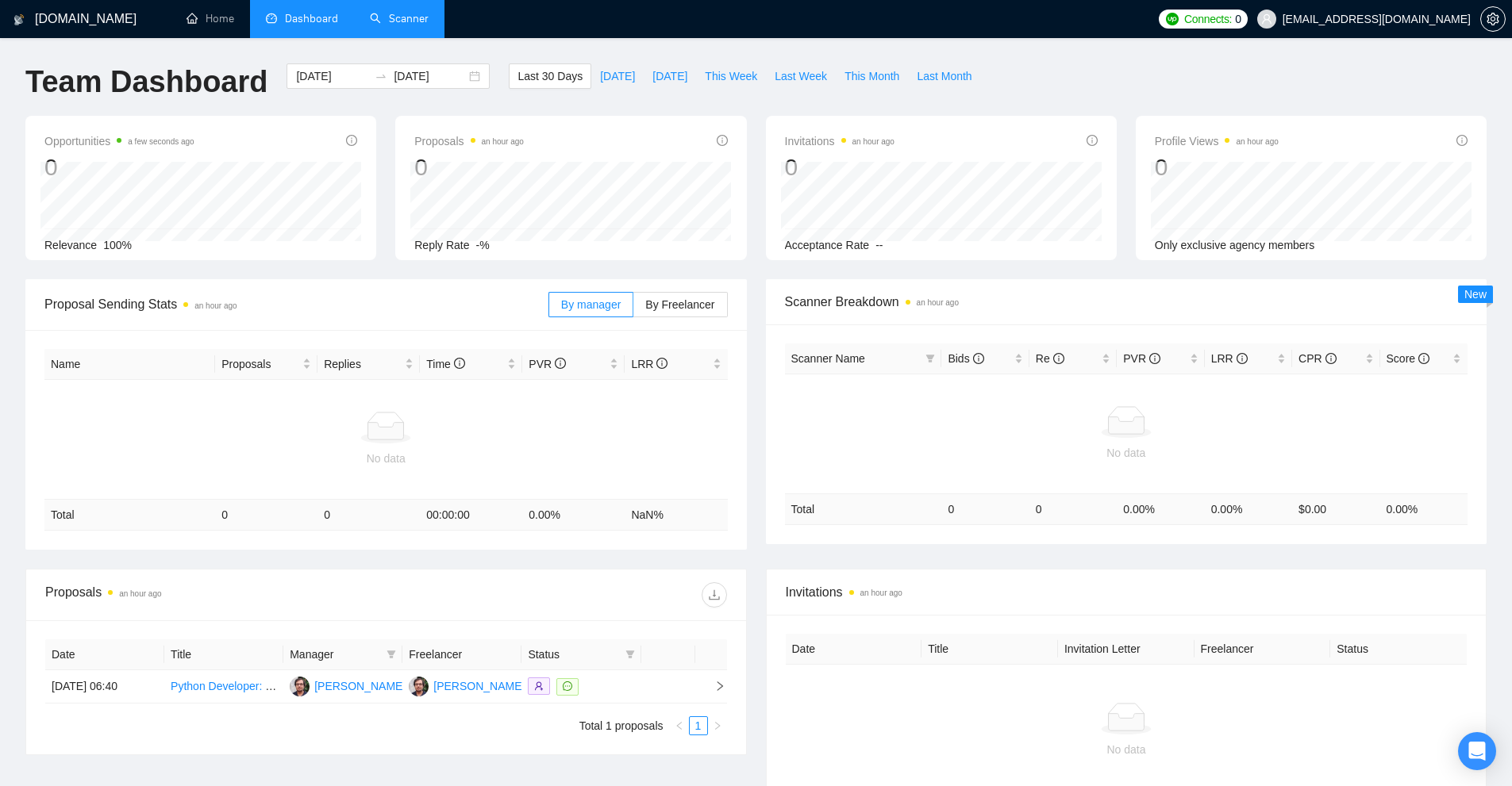
click at [427, 12] on link "Scanner" at bounding box center [399, 19] width 59 height 14
